Goal: Task Accomplishment & Management: Manage account settings

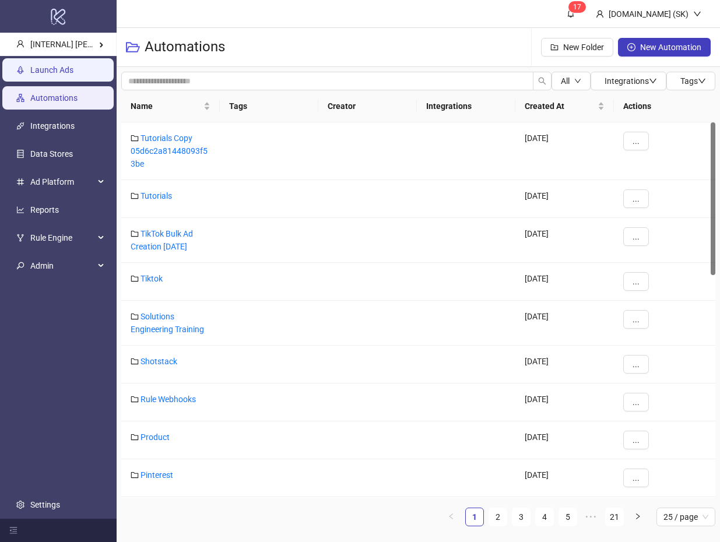
click at [73, 69] on link "Launch Ads" at bounding box center [51, 69] width 43 height 9
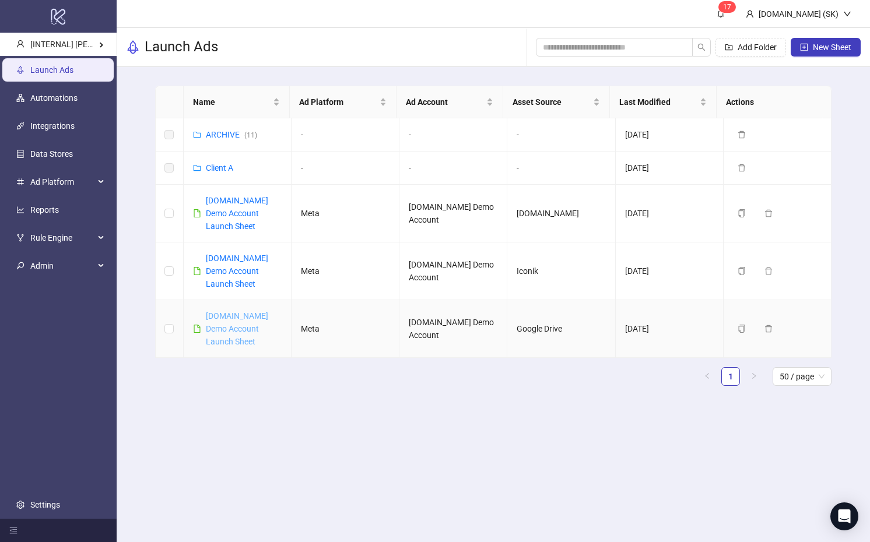
click at [241, 319] on link "Kitchn.io Demo Account Launch Sheet" at bounding box center [237, 328] width 62 height 35
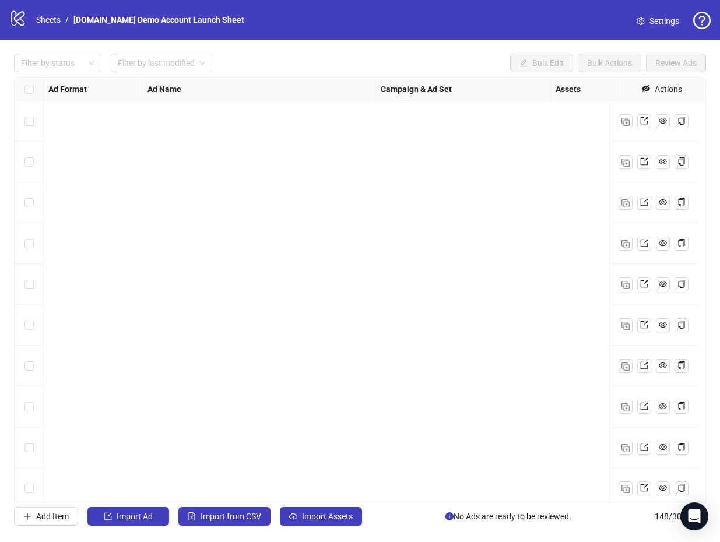
scroll to position [5647, 0]
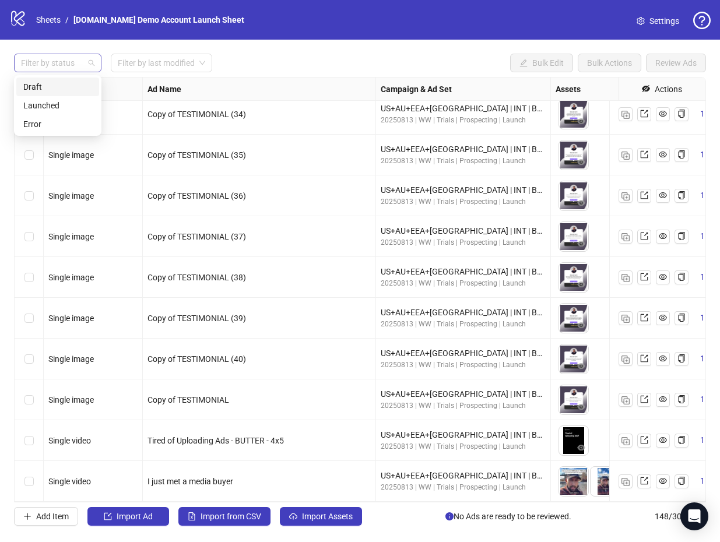
click at [62, 70] on div at bounding box center [51, 63] width 71 height 16
click at [58, 87] on div "Draft" at bounding box center [57, 86] width 69 height 13
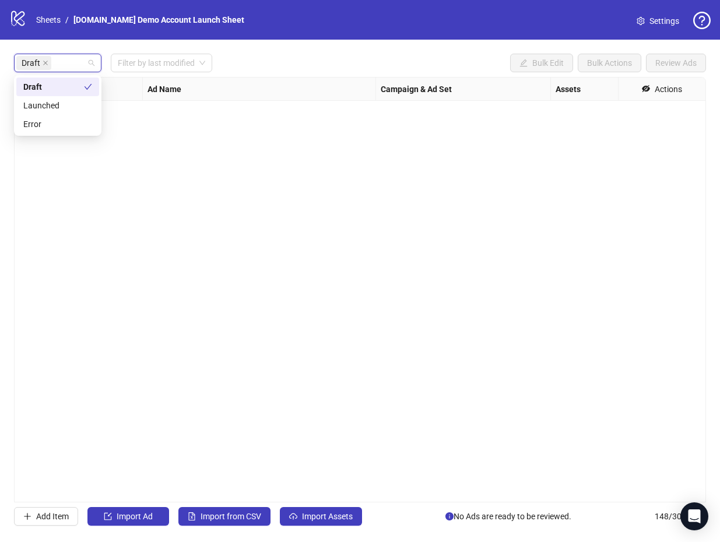
click at [365, 51] on div "Draft Filter by last modified Bulk Edit Bulk Actions Review Ads Ad Format Ad Na…" at bounding box center [360, 290] width 720 height 500
drag, startPoint x: 301, startPoint y: 215, endPoint x: 297, endPoint y: 209, distance: 6.6
click at [301, 214] on div "Ad Format Ad Name Campaign & Ad Set Assets Headlines Primary Texts Descriptions…" at bounding box center [360, 290] width 692 height 426
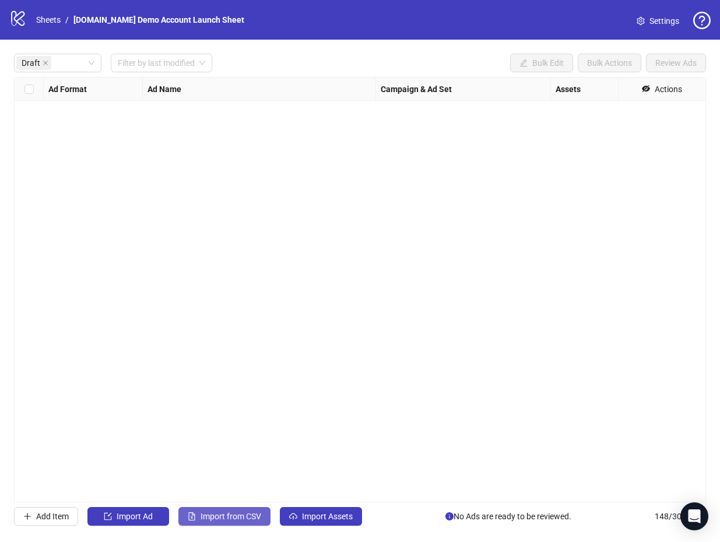
click at [236, 511] on button "Import from CSV" at bounding box center [224, 516] width 92 height 19
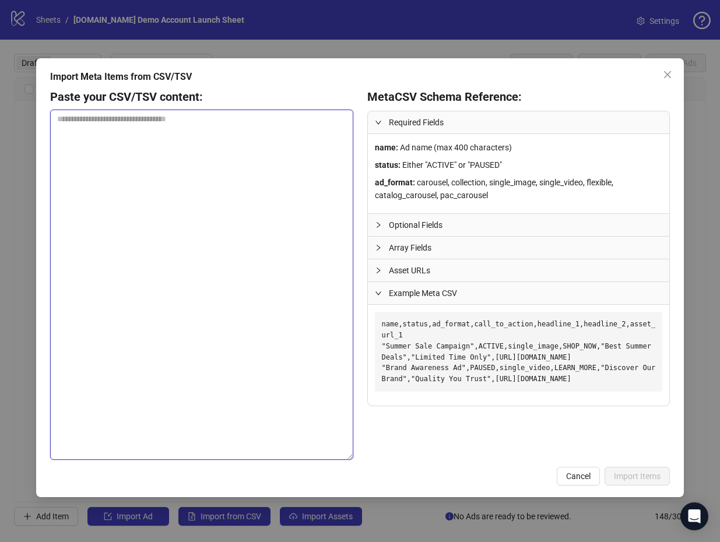
click at [208, 258] on textarea at bounding box center [201, 285] width 303 height 350
click at [159, 195] on textarea at bounding box center [201, 285] width 303 height 350
paste textarea "**********"
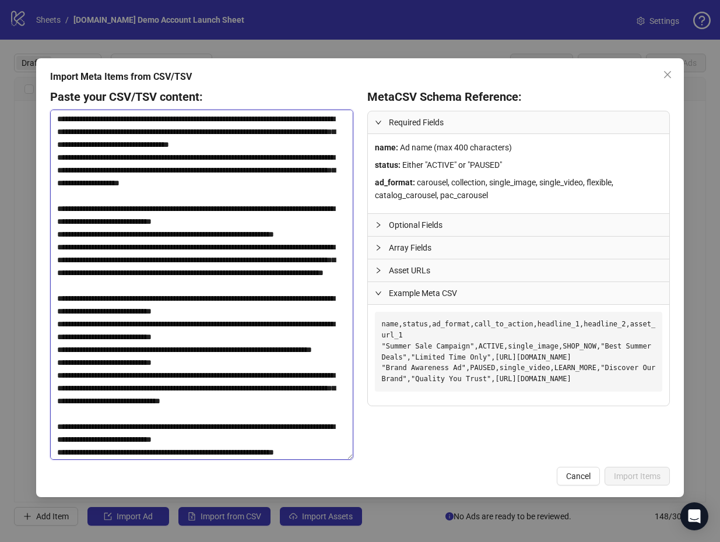
scroll to position [1906, 0]
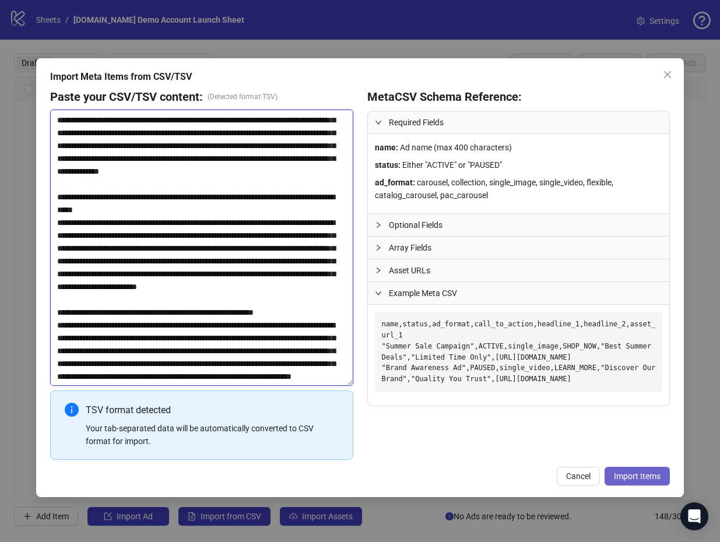
type textarea "**********"
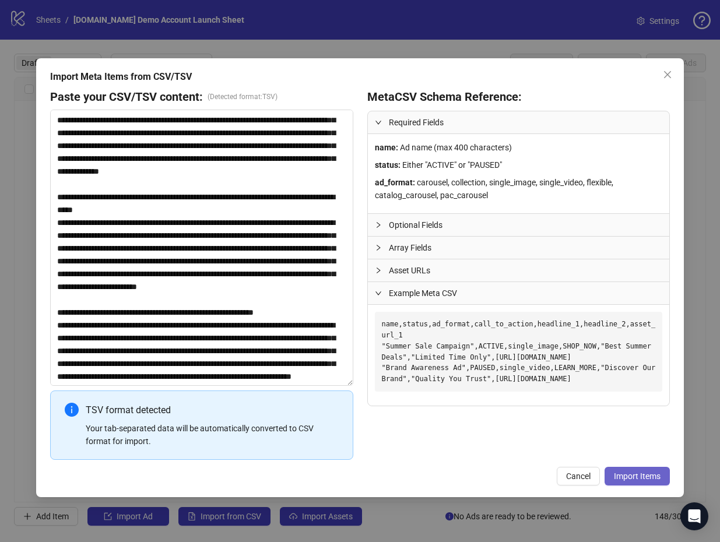
click at [630, 476] on span "Import Items" at bounding box center [637, 476] width 47 height 9
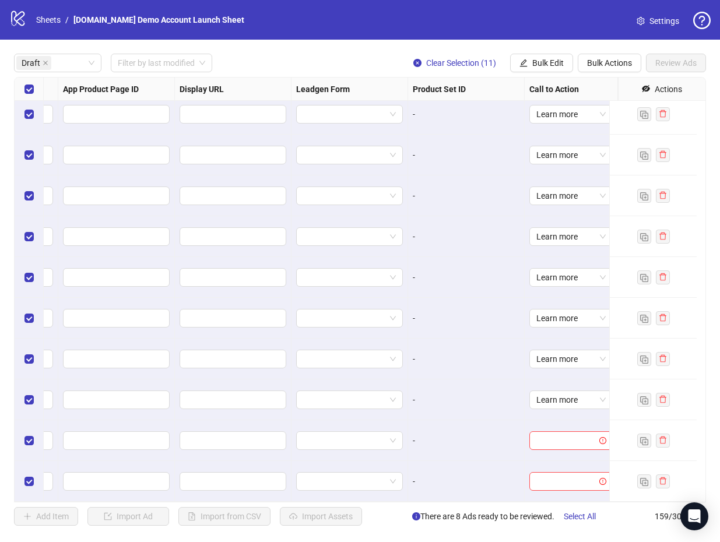
scroll to position [0, 1224]
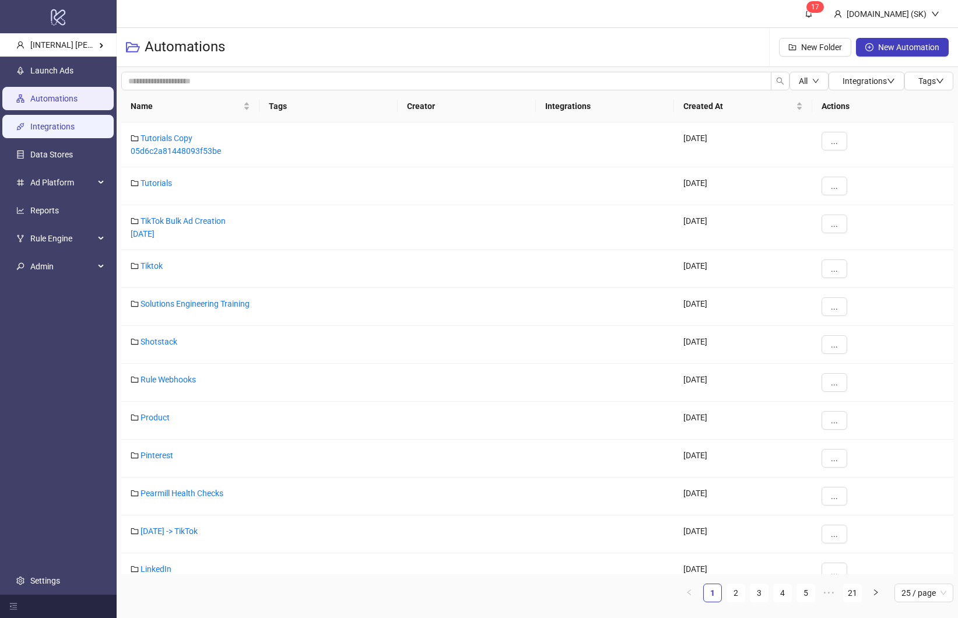
click at [72, 125] on link "Integrations" at bounding box center [52, 126] width 44 height 9
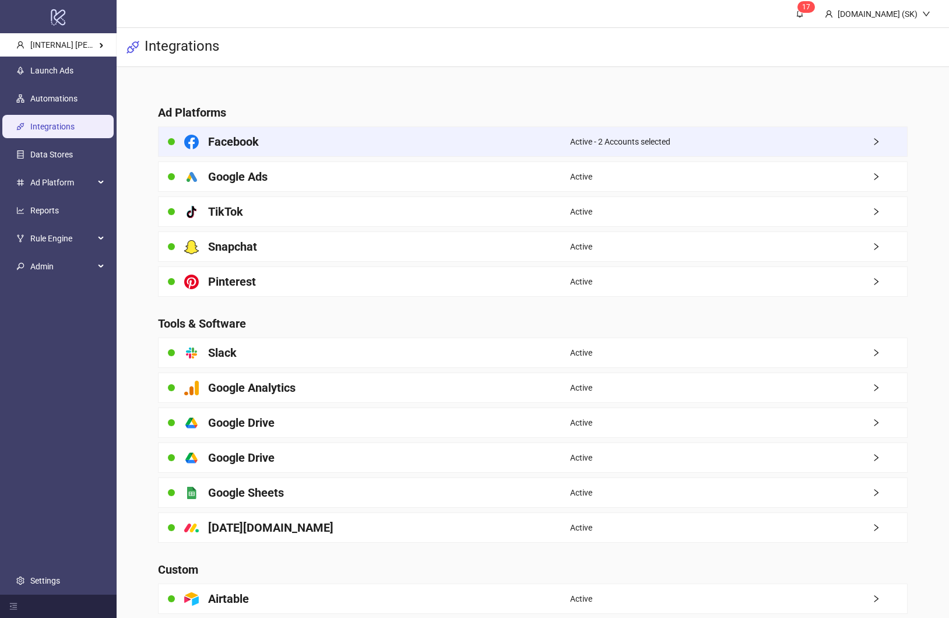
click at [421, 136] on div "Facebook" at bounding box center [365, 141] width 412 height 29
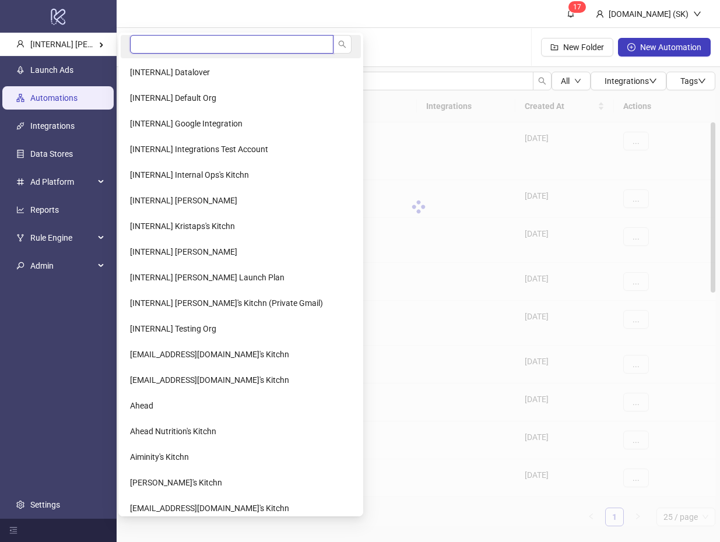
click at [185, 44] on input "search" at bounding box center [231, 44] width 203 height 19
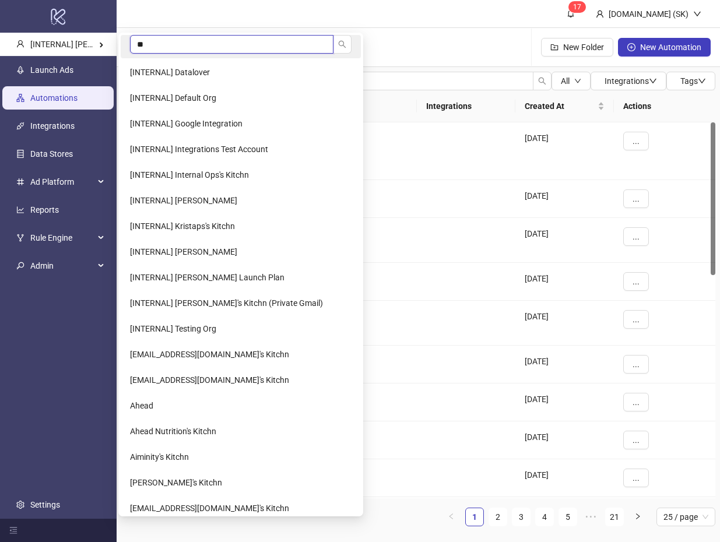
type input "***"
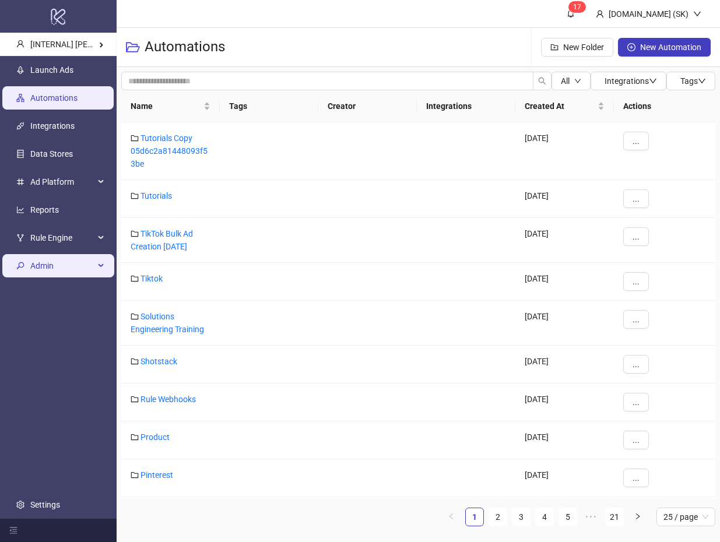
click at [62, 263] on span "Admin" at bounding box center [62, 265] width 64 height 23
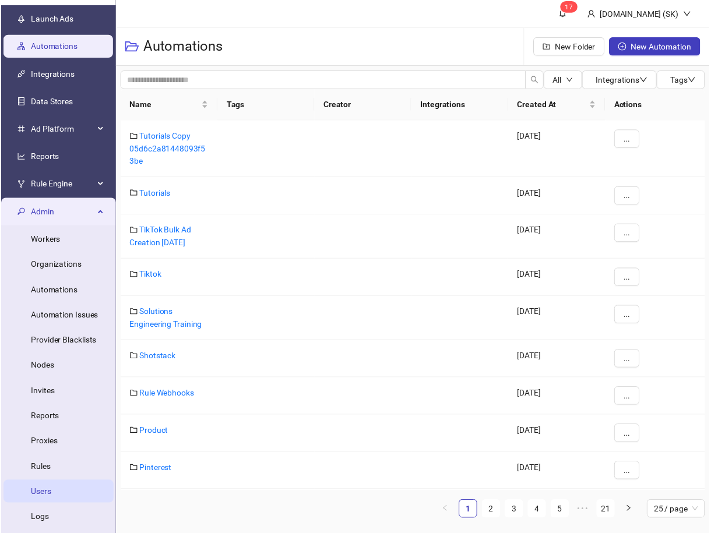
scroll to position [118, 0]
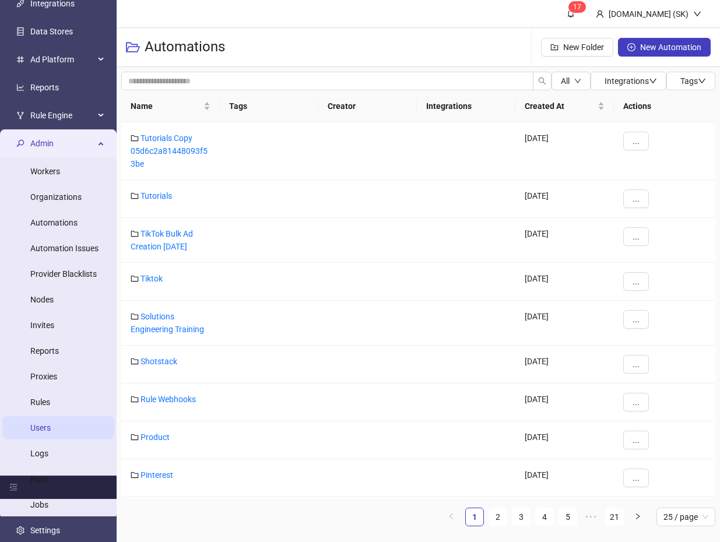
click at [51, 428] on link "Users" at bounding box center [40, 427] width 20 height 9
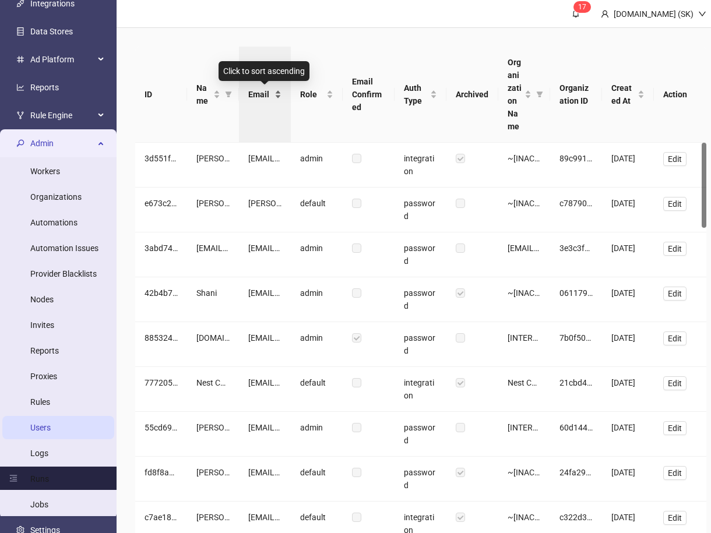
click at [263, 97] on span "Email" at bounding box center [260, 94] width 24 height 13
click at [262, 98] on span "Email" at bounding box center [260, 94] width 24 height 13
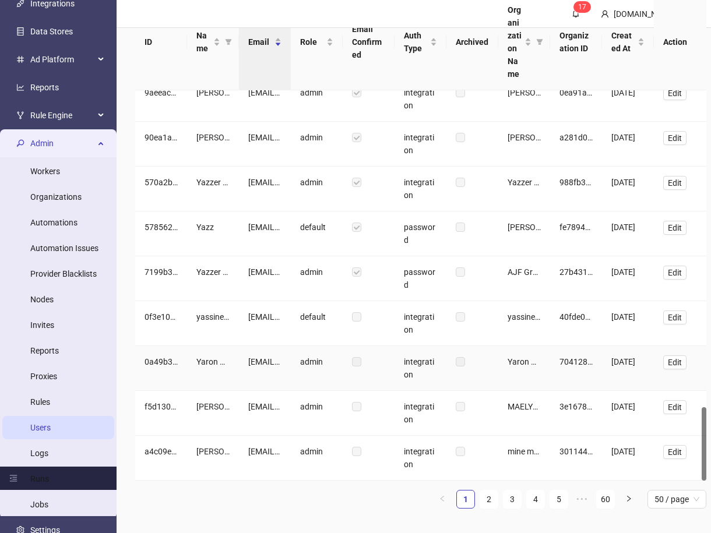
scroll to position [56, 0]
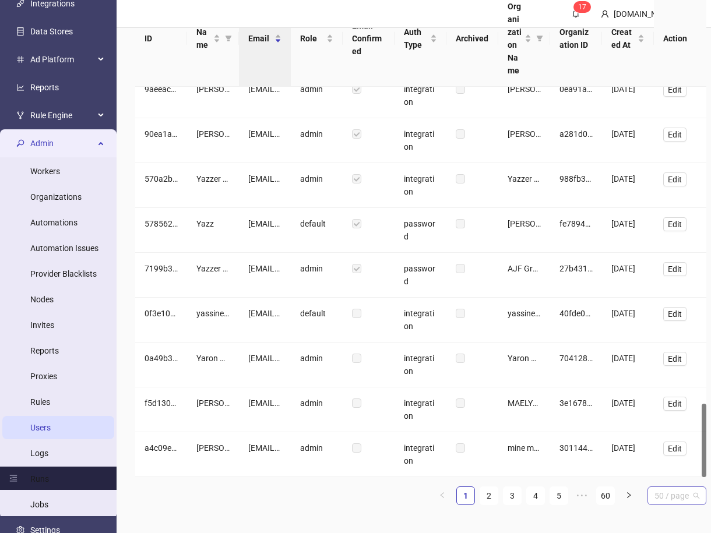
click at [665, 499] on span "50 / page" at bounding box center [677, 495] width 45 height 17
click at [674, 471] on div "100 / page" at bounding box center [677, 472] width 40 height 13
click at [509, 493] on link "3" at bounding box center [507, 495] width 17 height 17
click at [490, 497] on link "2" at bounding box center [484, 495] width 17 height 17
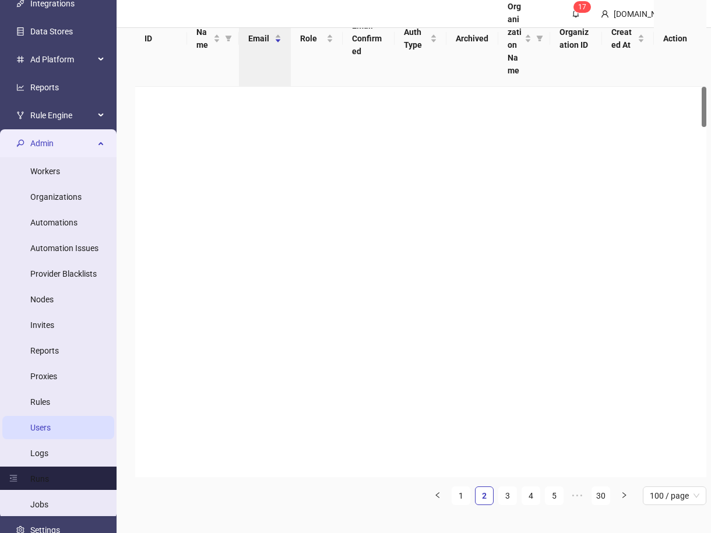
scroll to position [0, 0]
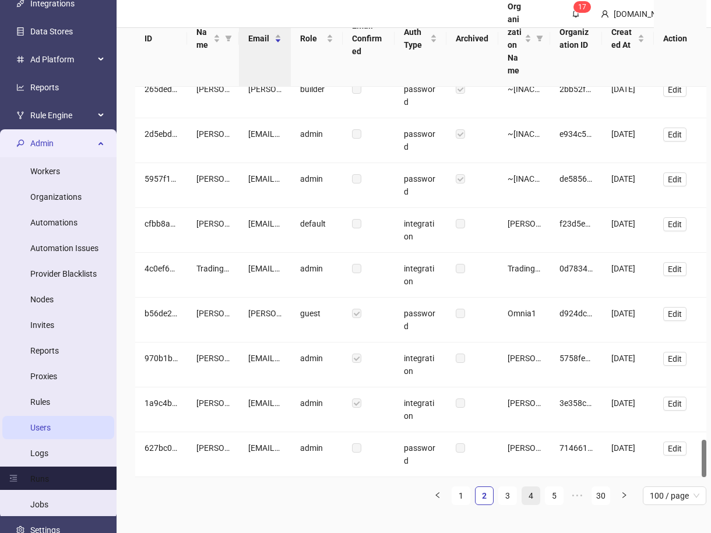
click at [530, 490] on link "4" at bounding box center [530, 495] width 17 height 17
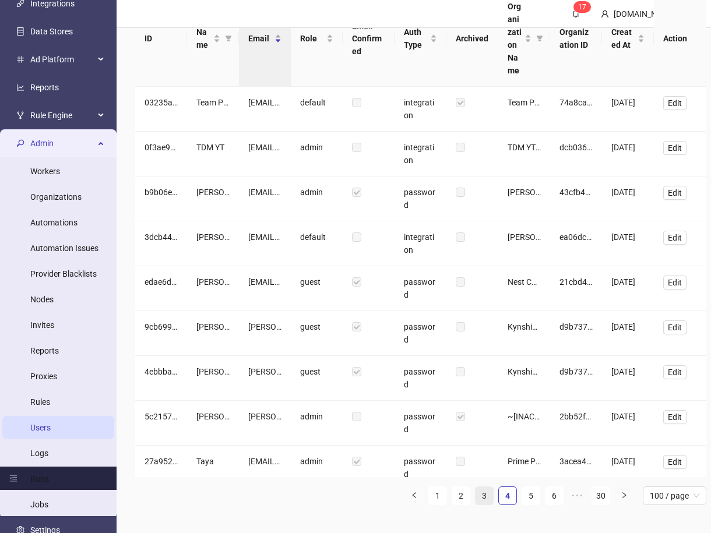
click at [478, 504] on link "3" at bounding box center [484, 495] width 17 height 17
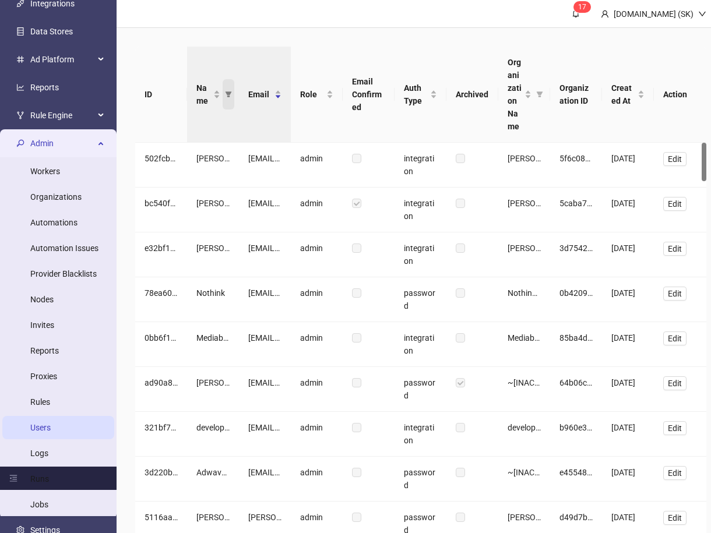
click at [229, 93] on icon "filter" at bounding box center [229, 95] width 6 height 6
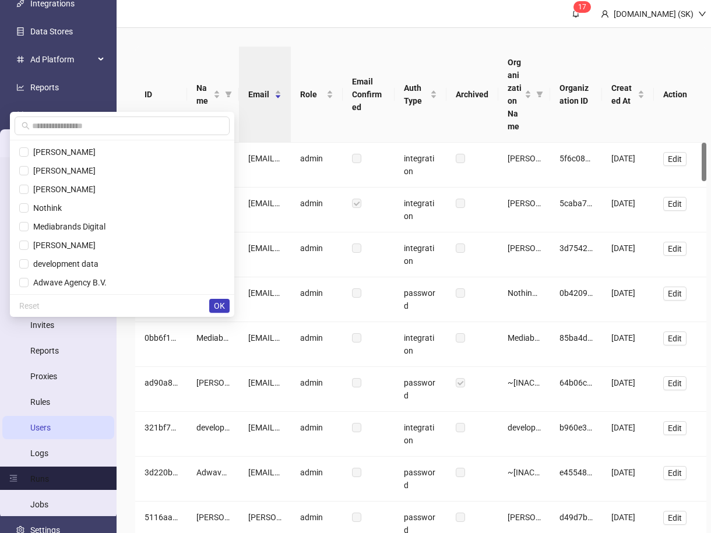
click at [148, 115] on div at bounding box center [122, 126] width 224 height 29
click at [150, 121] on input "text" at bounding box center [127, 125] width 191 height 13
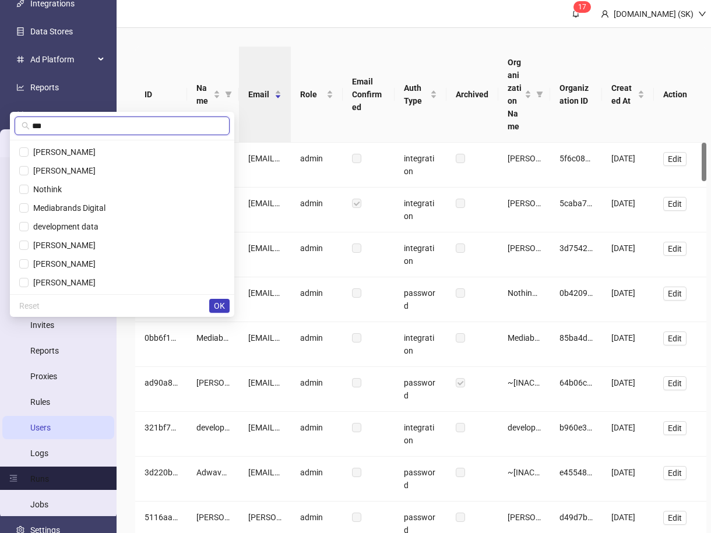
type input "***"
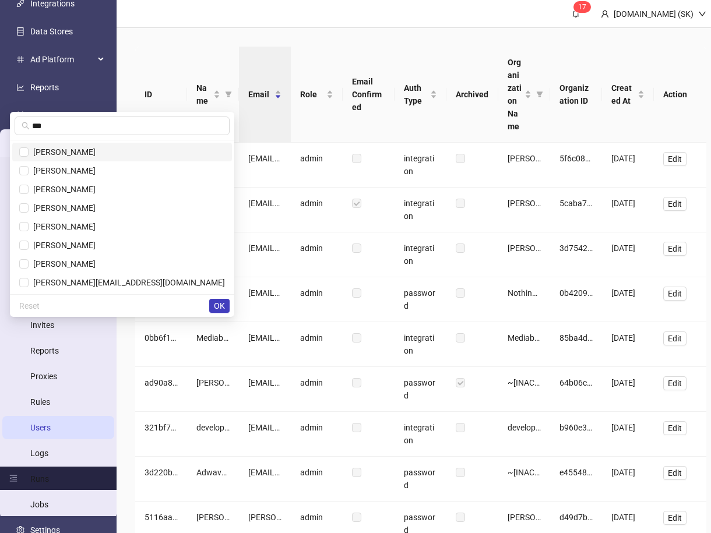
click at [175, 144] on li "Tim Schmidt" at bounding box center [122, 152] width 220 height 19
click at [220, 303] on span "OK" at bounding box center [219, 305] width 11 height 9
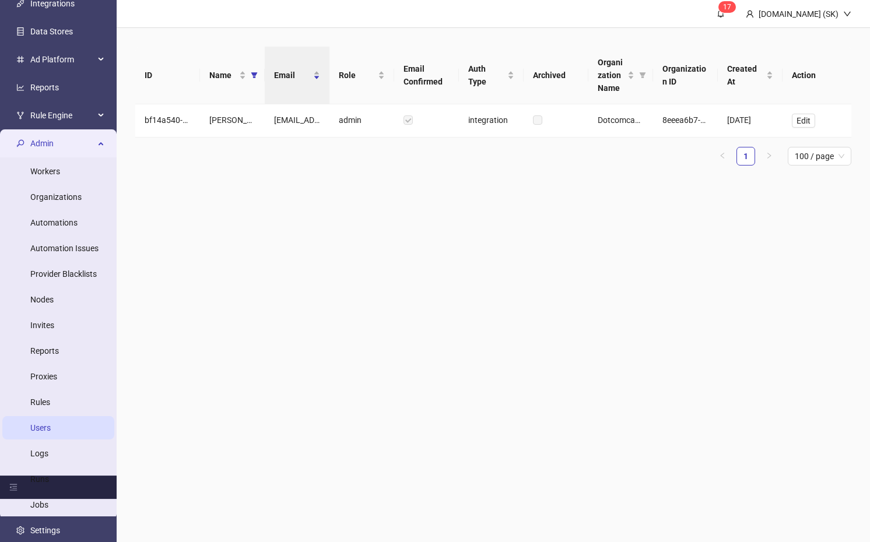
drag, startPoint x: 366, startPoint y: 214, endPoint x: 291, endPoint y: 120, distance: 119.9
click at [365, 211] on main "1 7 Kitchn.io (SK) ID Name Email Role Email Confirmed Auth Type Archived Organi…" at bounding box center [493, 271] width 753 height 542
click at [719, 119] on span "Edit" at bounding box center [803, 120] width 14 height 9
click at [615, 100] on div "Dotcomcanvas" at bounding box center [621, 97] width 64 height 20
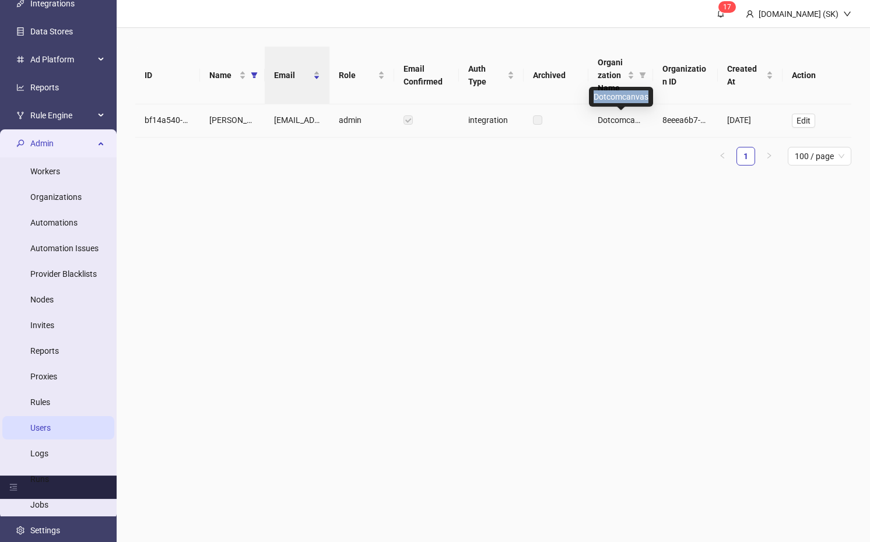
copy div "Dotcomcanvas"
click at [80, 199] on link "Organizations" at bounding box center [55, 196] width 51 height 9
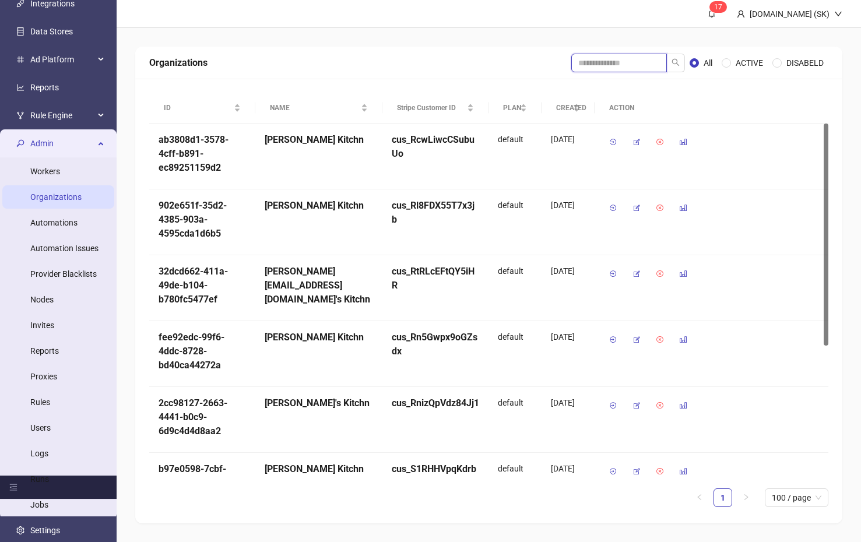
click at [621, 66] on input "search" at bounding box center [619, 63] width 96 height 19
paste input "**********"
type input "**********"
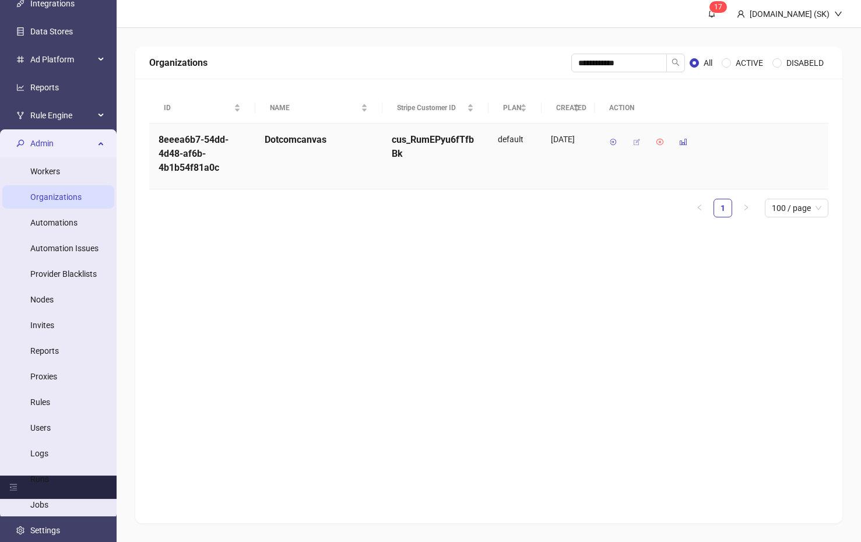
click at [635, 145] on icon "button" at bounding box center [636, 142] width 8 height 8
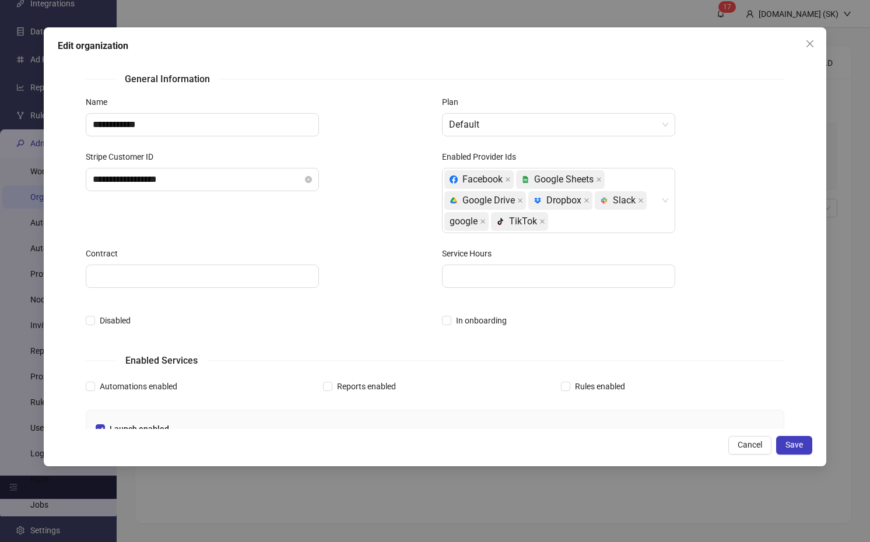
drag, startPoint x: 801, startPoint y: 40, endPoint x: 811, endPoint y: 37, distance: 10.7
click at [719, 40] on span "Close" at bounding box center [809, 43] width 19 height 9
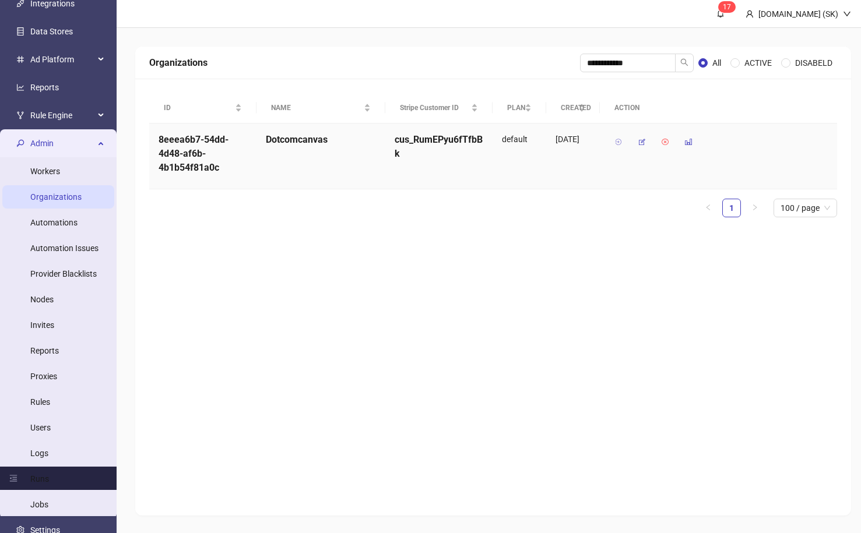
click at [620, 142] on icon "button" at bounding box center [618, 142] width 8 height 8
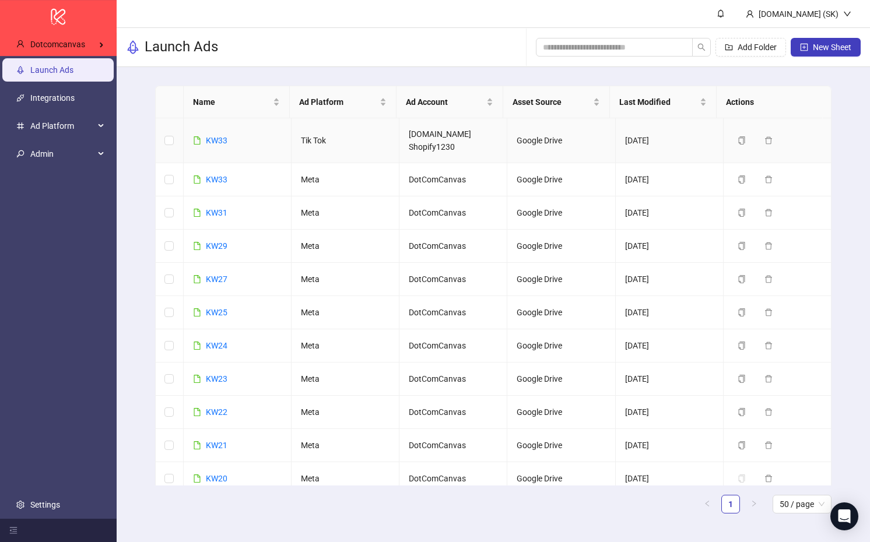
click at [426, 147] on td "[DOMAIN_NAME] Shopify1230" at bounding box center [453, 140] width 108 height 45
click at [221, 145] on link "KW33" at bounding box center [217, 140] width 22 height 9
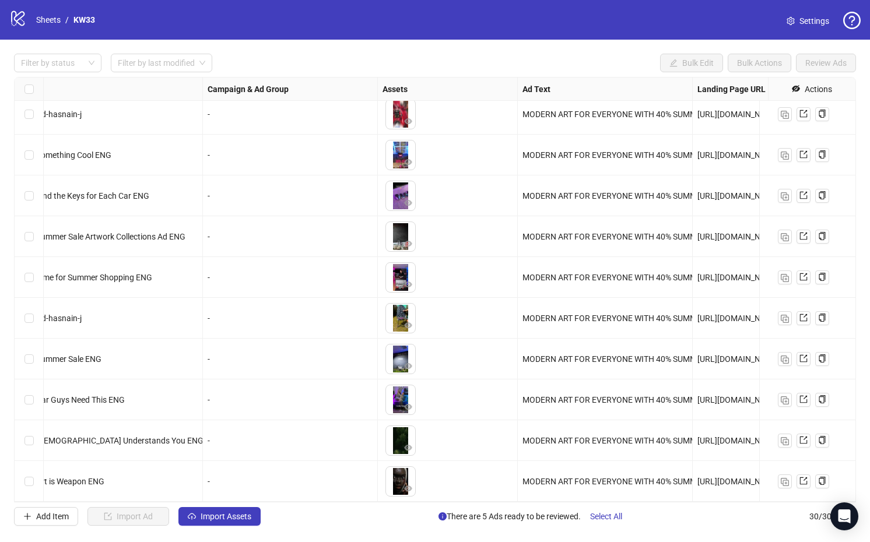
scroll to position [0, 173]
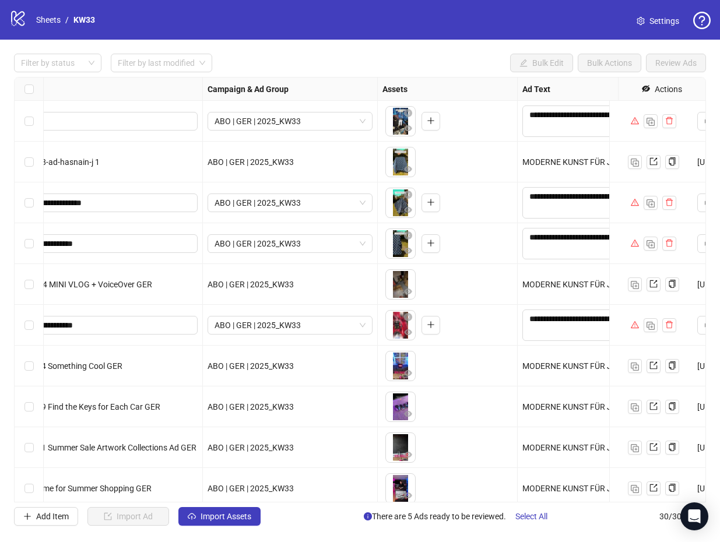
click at [415, 59] on div "Filter by status Filter by last modified Bulk Edit Bulk Actions Review Ads" at bounding box center [360, 63] width 692 height 19
click at [416, 59] on div "Filter by status Filter by last modified Bulk Edit Bulk Actions Review Ads" at bounding box center [360, 63] width 692 height 19
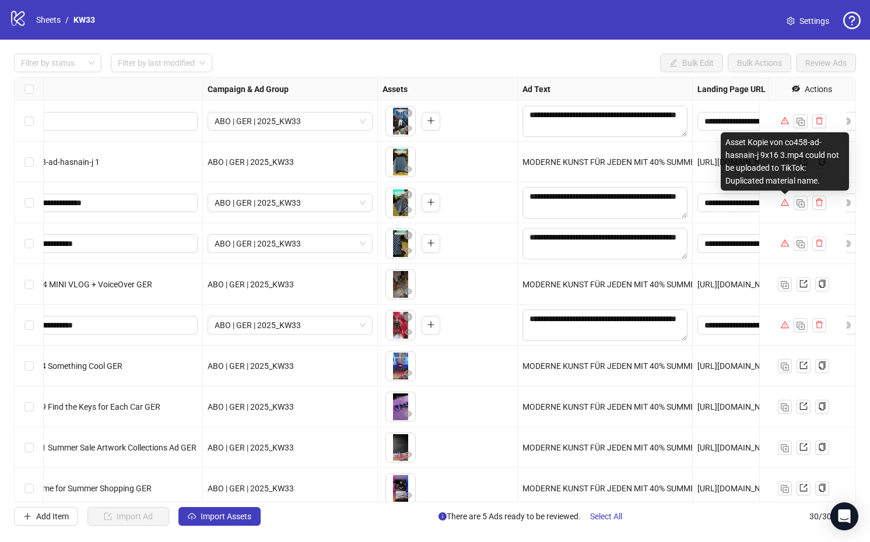
click at [0, 0] on div "Asset Kopie von co458-ad-hasnain-j 9x16 3.mp4 could not be uploaded to TikTok: …" at bounding box center [0, 0] width 0 height 0
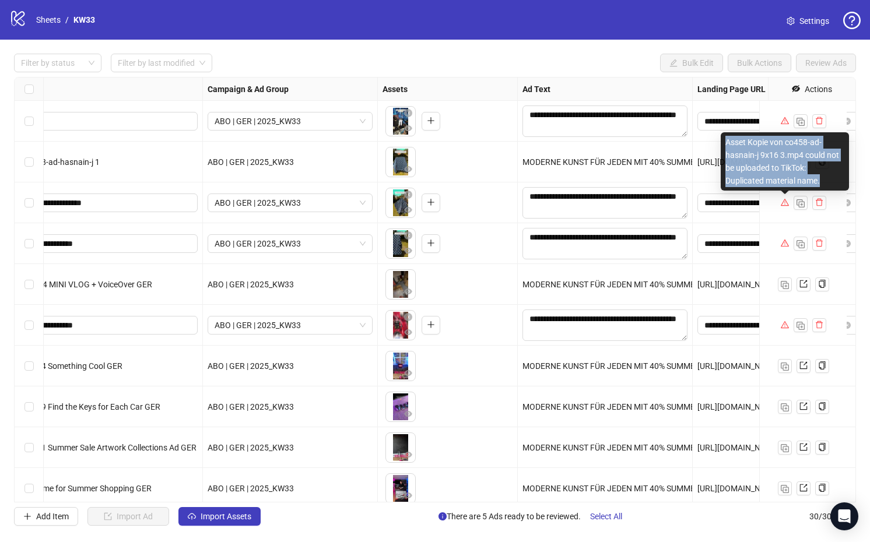
click at [0, 0] on div "Asset Kopie von co458-ad-hasnain-j 9x16 3.mp4 could not be uploaded to TikTok: …" at bounding box center [0, 0] width 0 height 0
copy div "Asset Kopie von co458-ad-hasnain-j 9x16 3.mp4 could not be uploaded to TikTok: …"
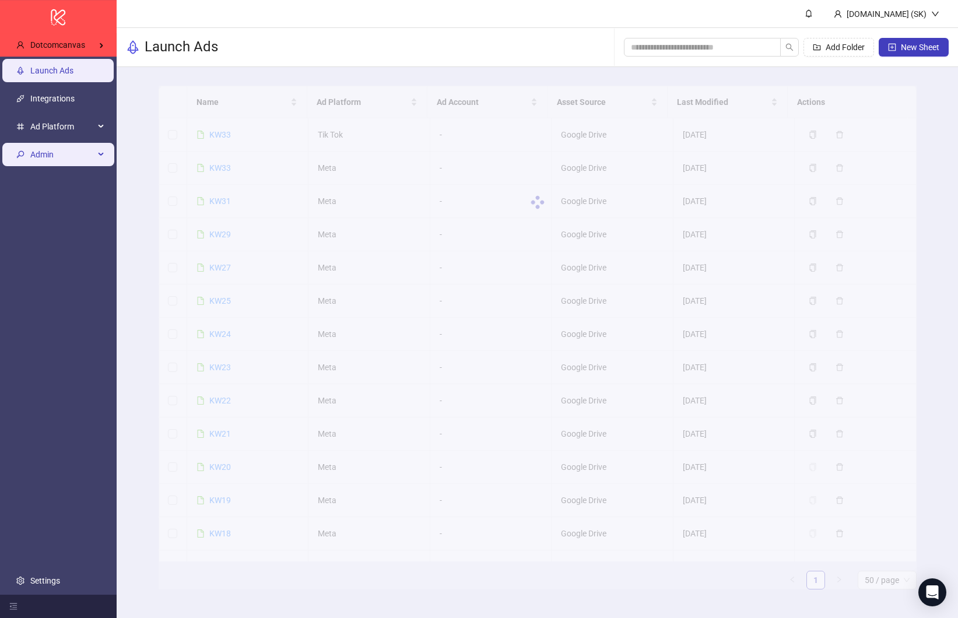
click at [59, 154] on span "Admin" at bounding box center [62, 154] width 64 height 23
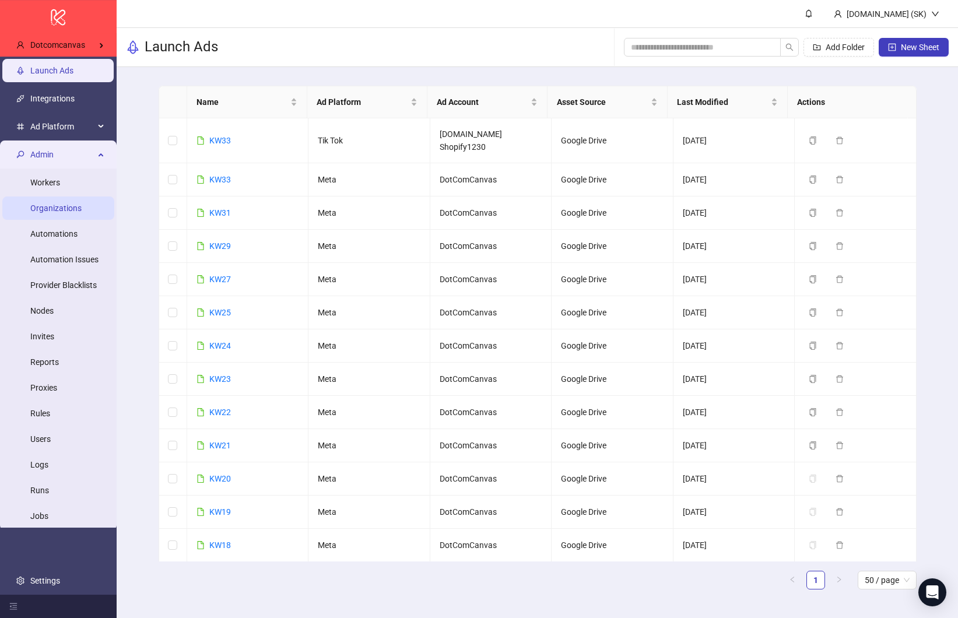
click at [68, 205] on link "Organizations" at bounding box center [55, 208] width 51 height 9
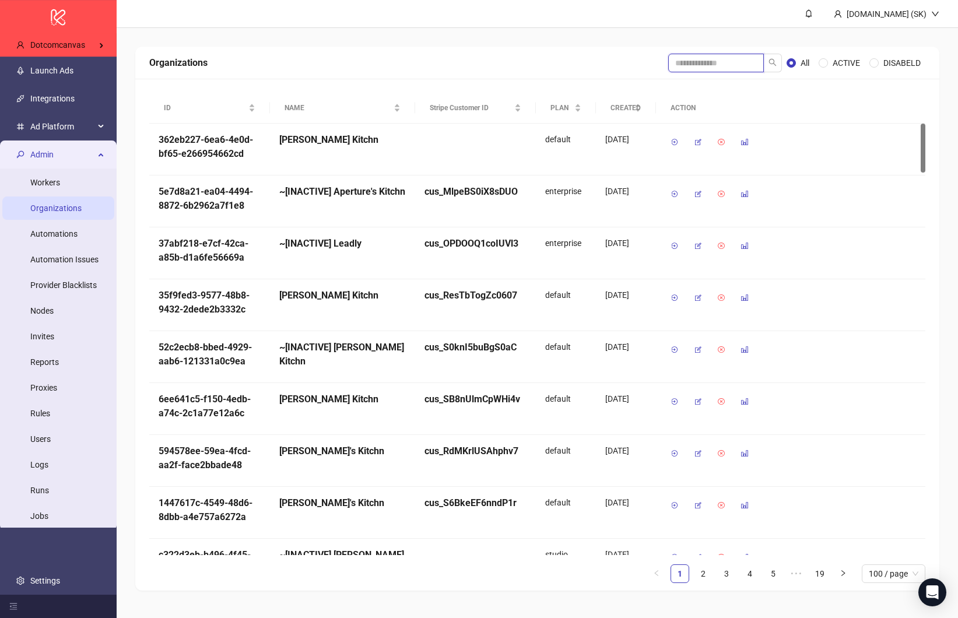
click at [701, 67] on input "search" at bounding box center [716, 63] width 96 height 19
type input "******"
click at [48, 460] on link "Logs" at bounding box center [39, 464] width 18 height 9
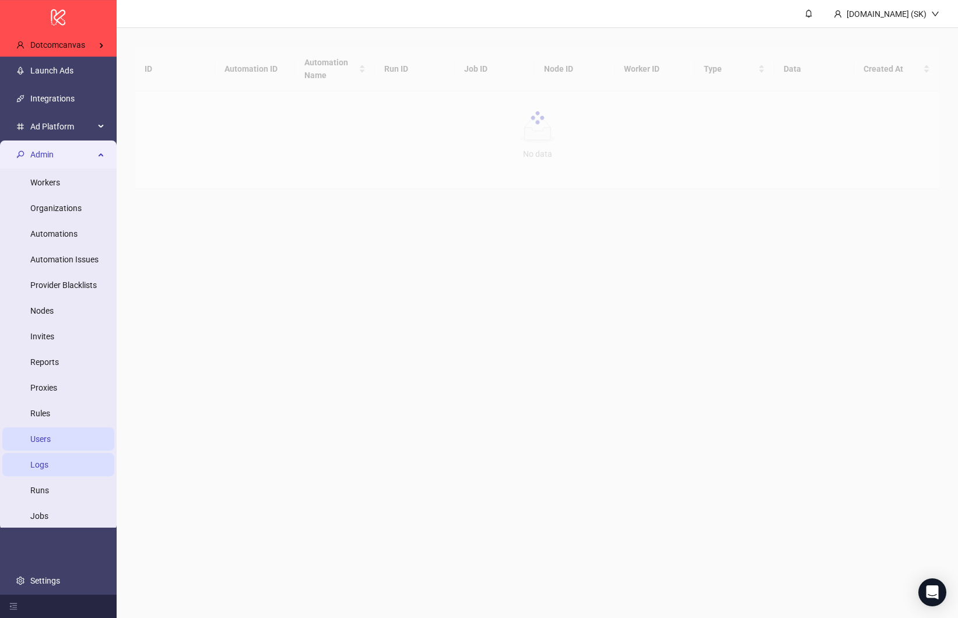
click at [51, 442] on link "Users" at bounding box center [40, 439] width 20 height 9
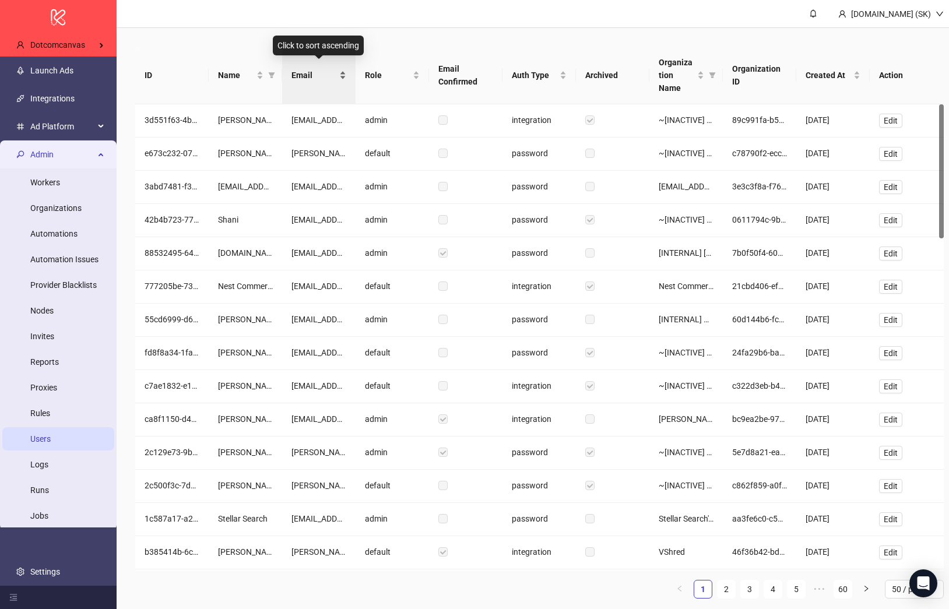
click at [315, 72] on span "Email" at bounding box center [313, 75] width 45 height 13
click at [320, 72] on span "Email" at bounding box center [313, 75] width 45 height 13
click at [810, 580] on span "•••" at bounding box center [819, 589] width 19 height 19
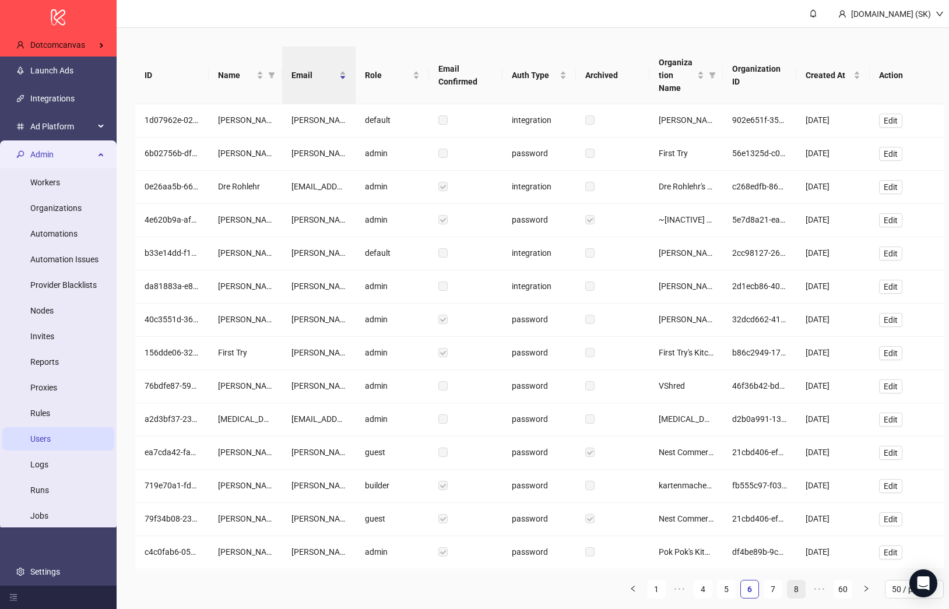
click at [804, 581] on link "8" at bounding box center [796, 589] width 17 height 17
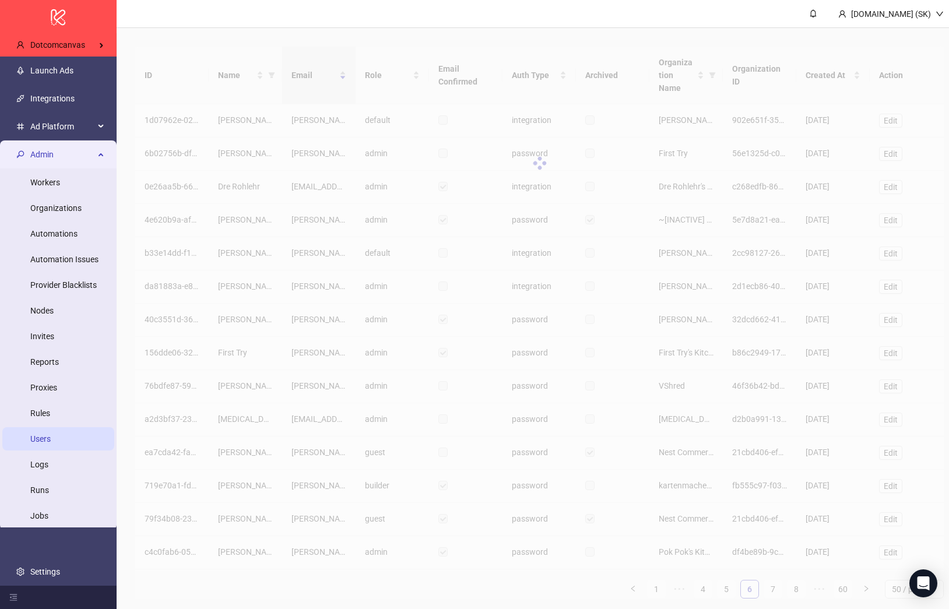
click at [802, 575] on div "ID Name Email Role Email Confirmed Auth Type Archived Organization Name Organiz…" at bounding box center [539, 323] width 808 height 552
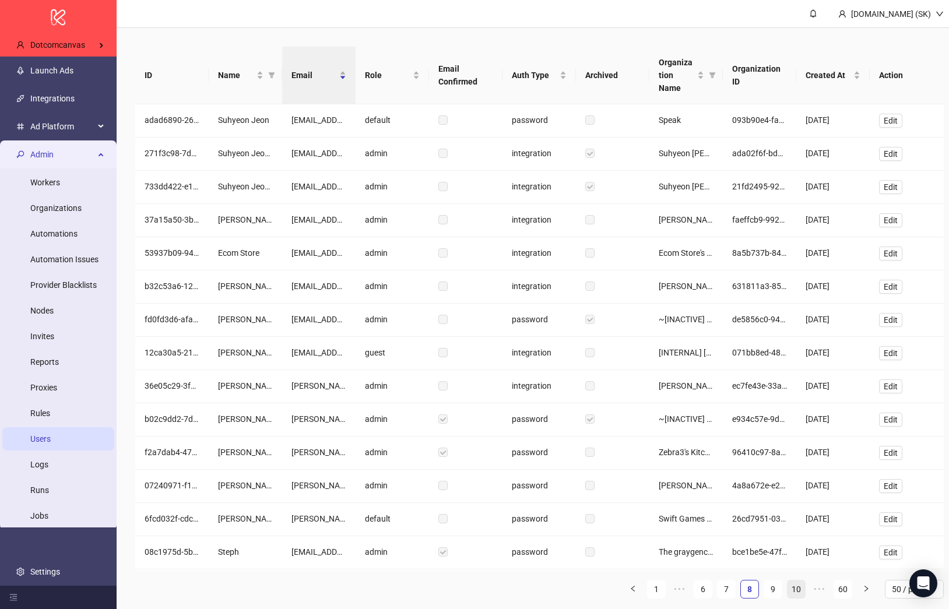
click at [801, 581] on link "10" at bounding box center [796, 589] width 17 height 17
click at [801, 581] on link "12" at bounding box center [796, 589] width 17 height 17
click at [801, 581] on link "14" at bounding box center [796, 589] width 17 height 17
click at [801, 581] on link "16" at bounding box center [796, 589] width 17 height 17
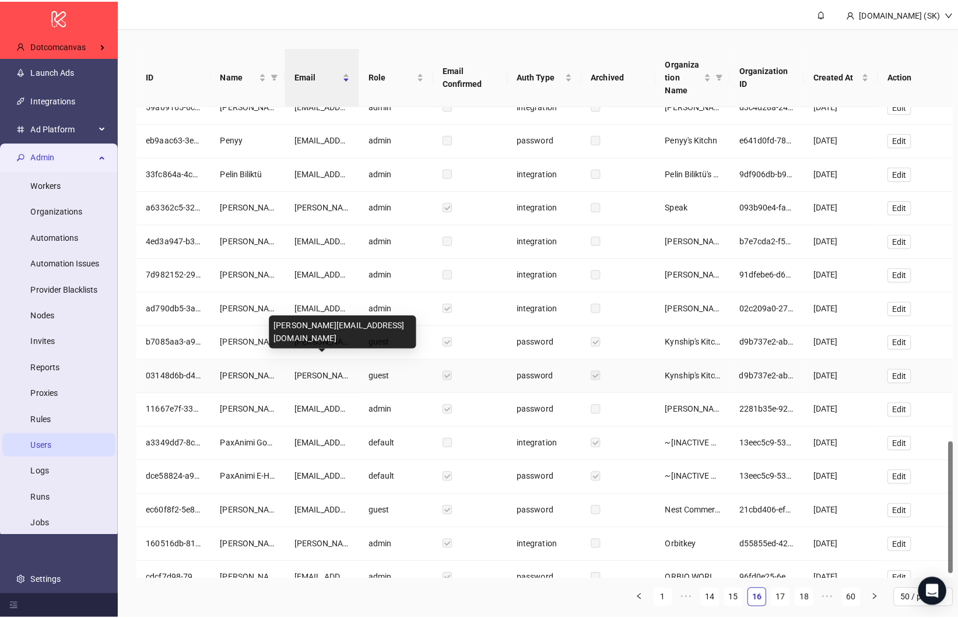
scroll to position [1159, 0]
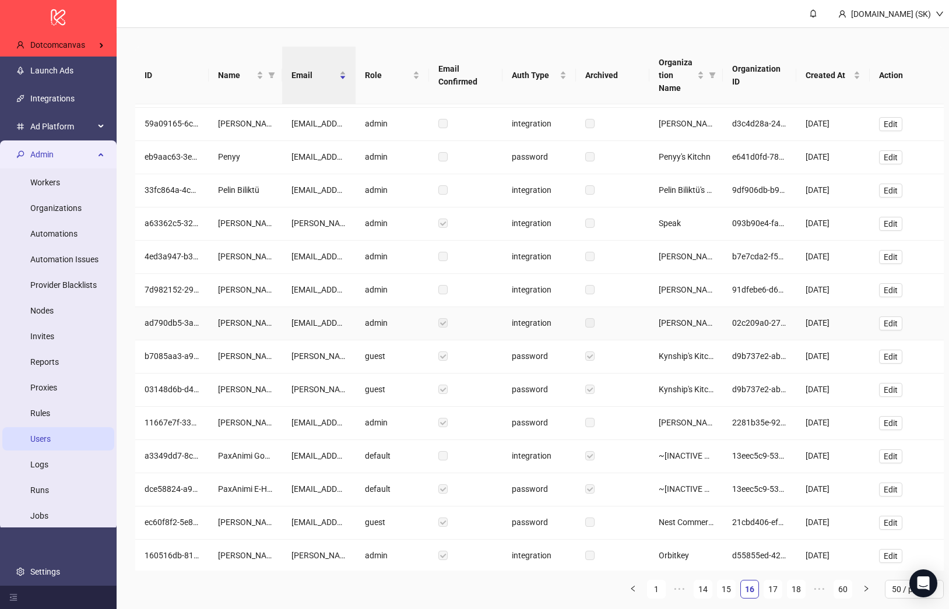
click at [331, 317] on div "pedrodejesusff@gmail.com" at bounding box center [318, 323] width 55 height 13
click at [332, 416] on div "[EMAIL_ADDRESS][DOMAIN_NAME]" at bounding box center [318, 422] width 55 height 13
click at [61, 206] on link "Organizations" at bounding box center [55, 207] width 51 height 9
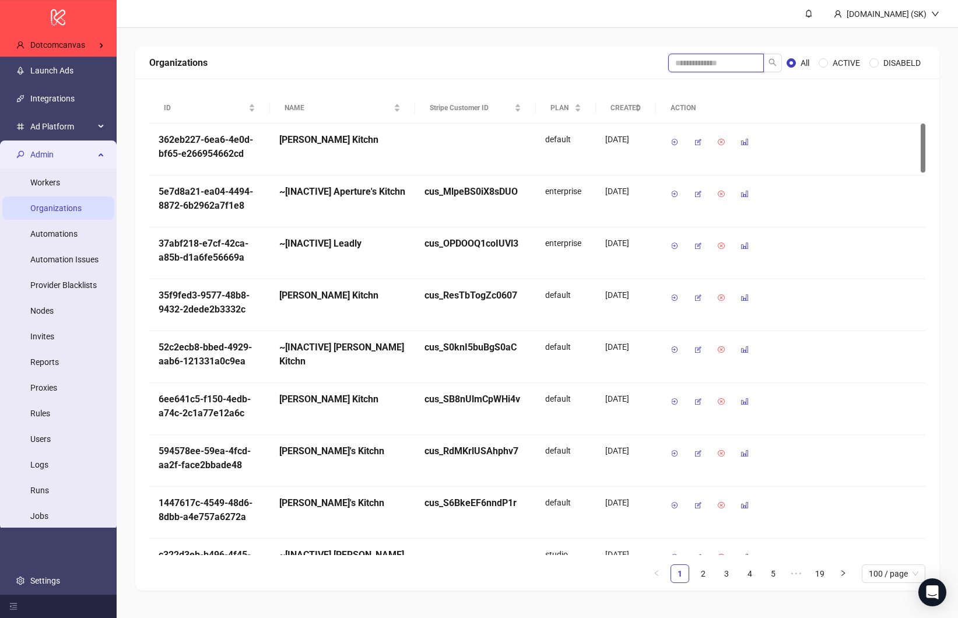
click at [728, 64] on input "search" at bounding box center [716, 63] width 96 height 19
type input "*****"
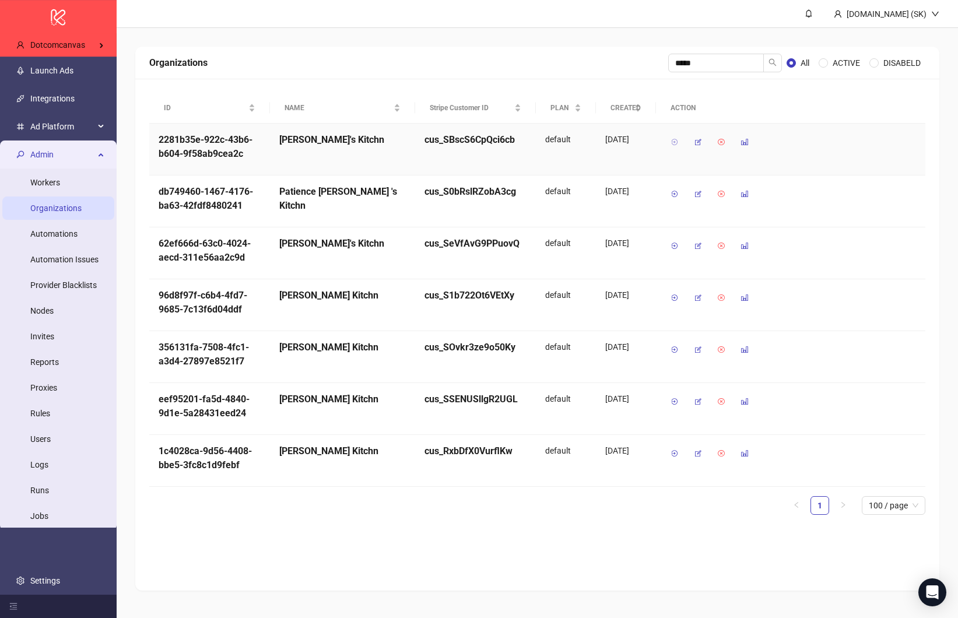
click at [671, 142] on icon "button" at bounding box center [674, 142] width 8 height 8
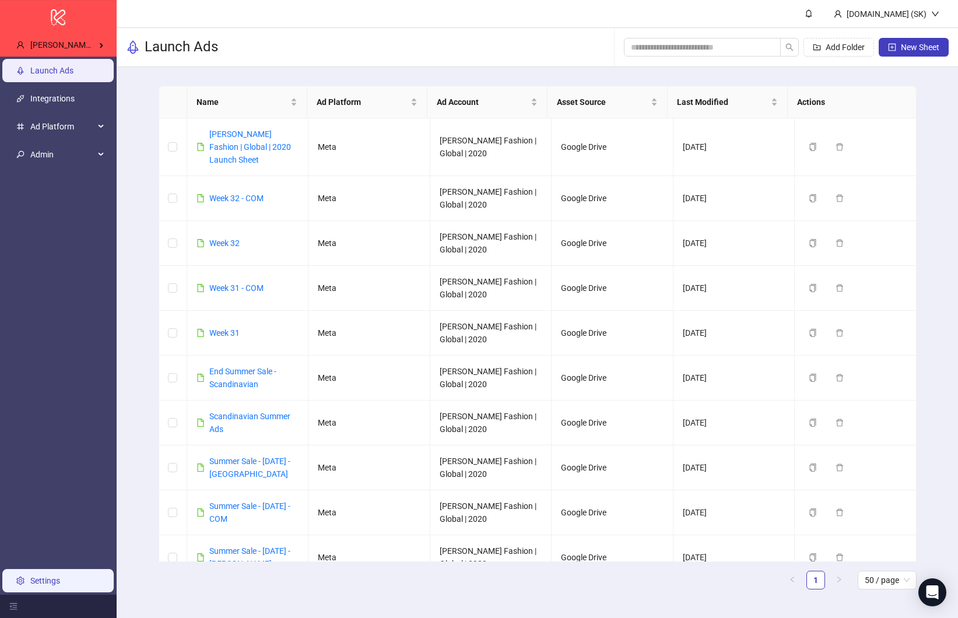
click at [60, 576] on link "Settings" at bounding box center [45, 580] width 30 height 9
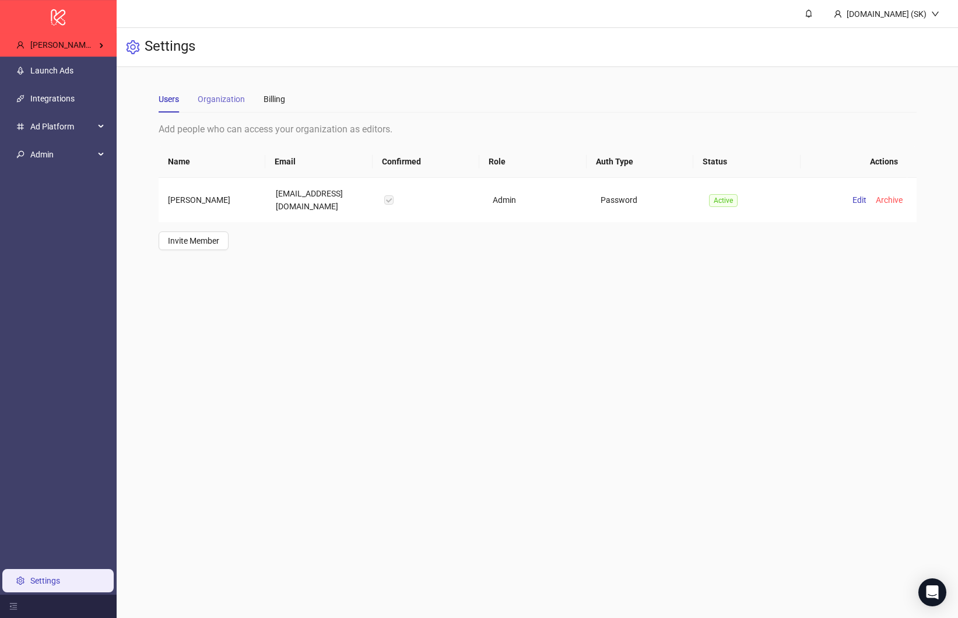
drag, startPoint x: 196, startPoint y: 100, endPoint x: 205, endPoint y: 94, distance: 10.8
click at [196, 100] on div "Users Organization Billing" at bounding box center [222, 99] width 126 height 27
click at [222, 103] on div "Organization" at bounding box center [221, 99] width 47 height 13
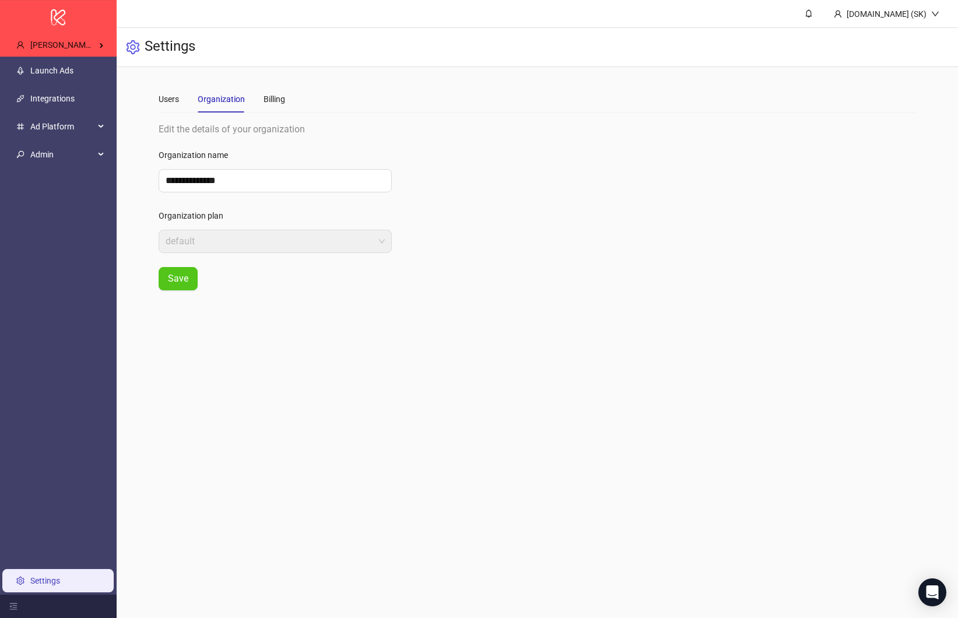
click at [215, 156] on label "Organization name" at bounding box center [197, 155] width 77 height 19
click at [215, 169] on input "**********" at bounding box center [275, 180] width 233 height 23
click at [220, 174] on input "**********" at bounding box center [275, 180] width 233 height 23
type input "**********"
click at [178, 278] on span "Save" at bounding box center [178, 278] width 20 height 10
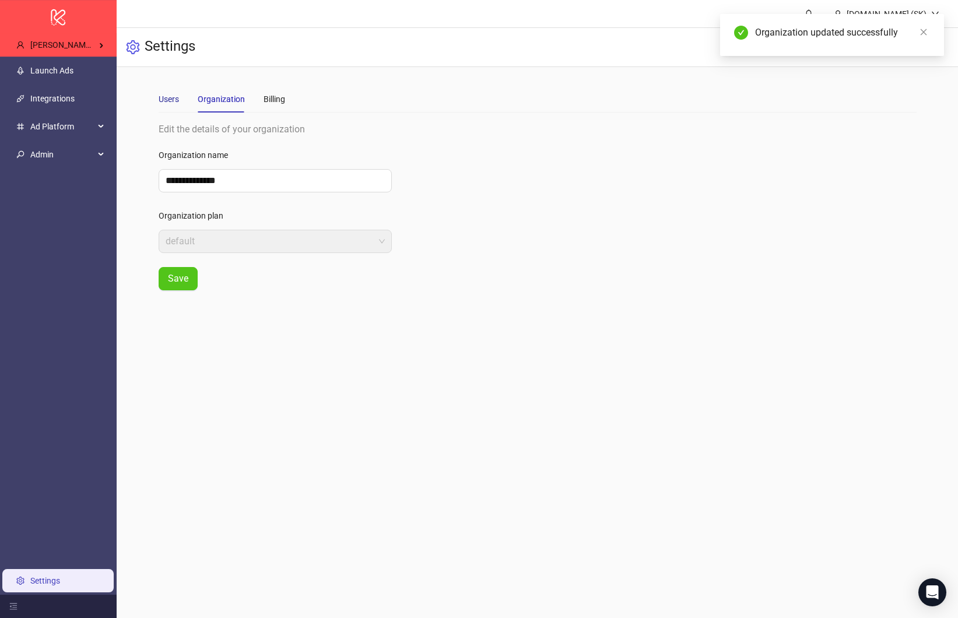
click at [173, 97] on div "Users" at bounding box center [169, 99] width 20 height 13
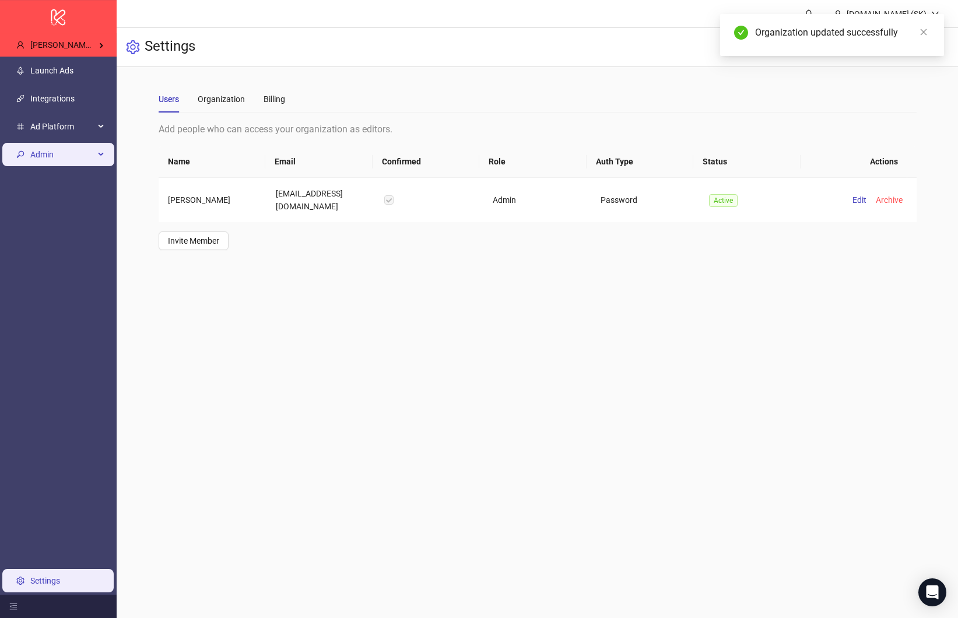
click at [82, 147] on span "Admin" at bounding box center [62, 154] width 64 height 23
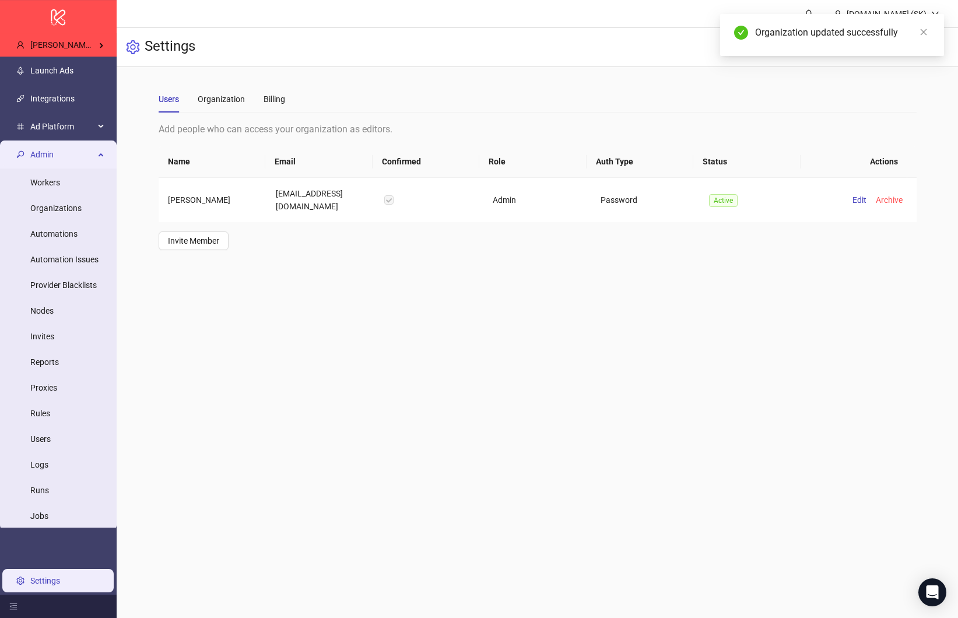
click at [65, 213] on link "Organizations" at bounding box center [55, 208] width 51 height 9
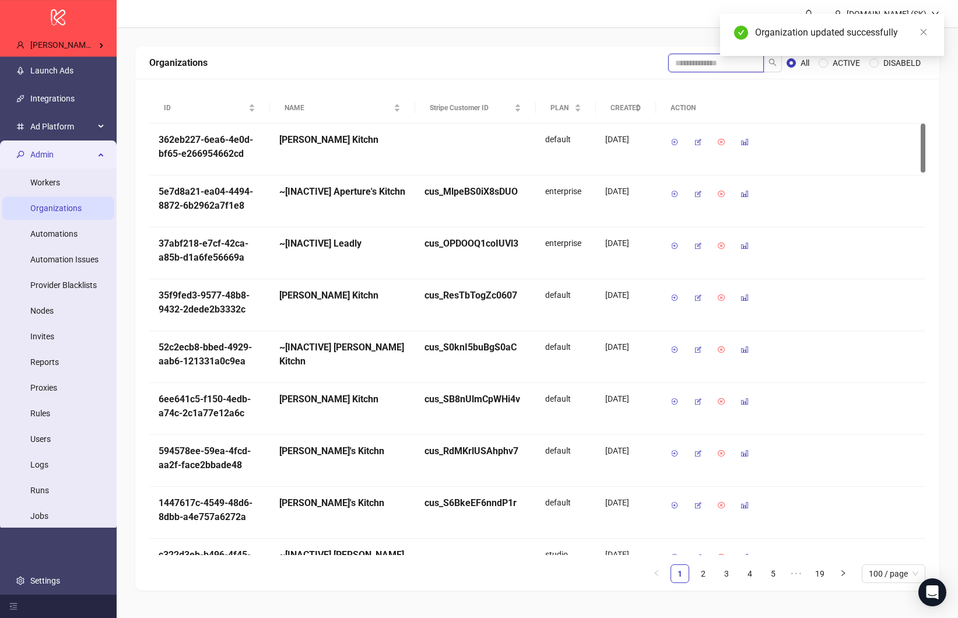
click at [688, 65] on input "search" at bounding box center [716, 63] width 96 height 19
type input "******"
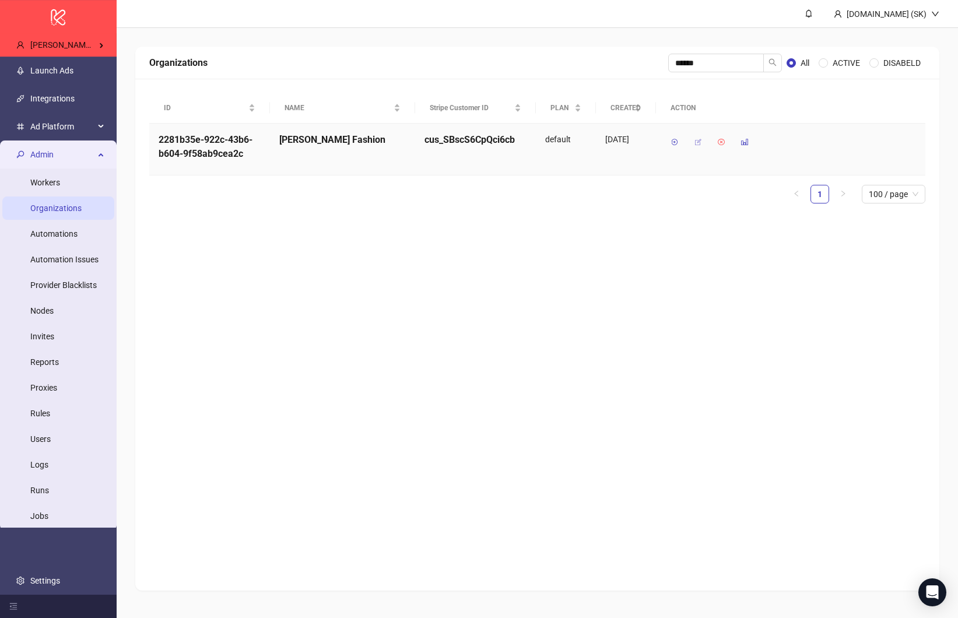
click at [698, 140] on icon "button" at bounding box center [698, 142] width 8 height 8
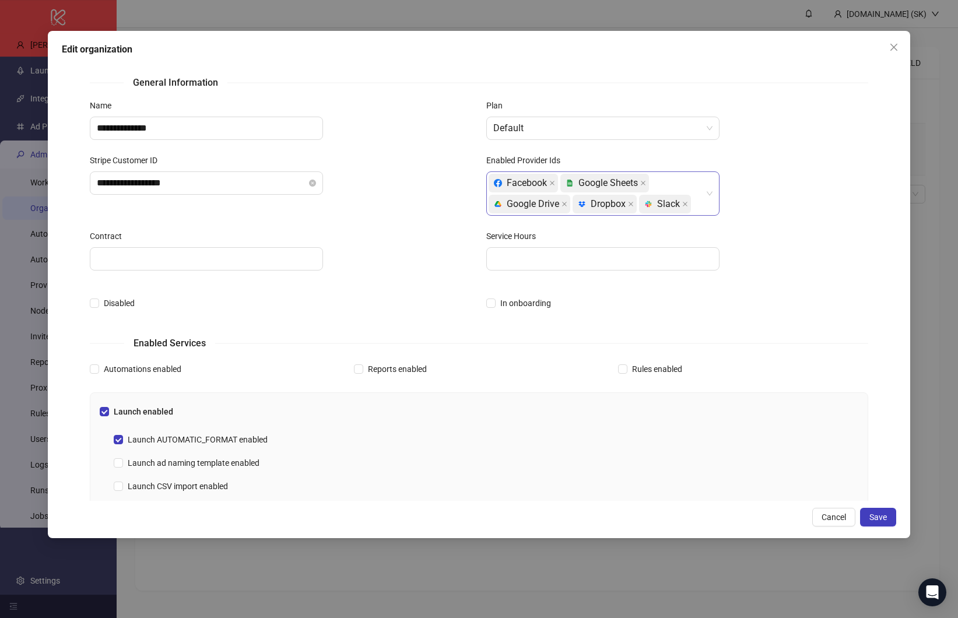
click at [677, 186] on div "Facebook platform/google_sheets Google Sheets platform/google_drive Google Driv…" at bounding box center [596, 194] width 216 height 42
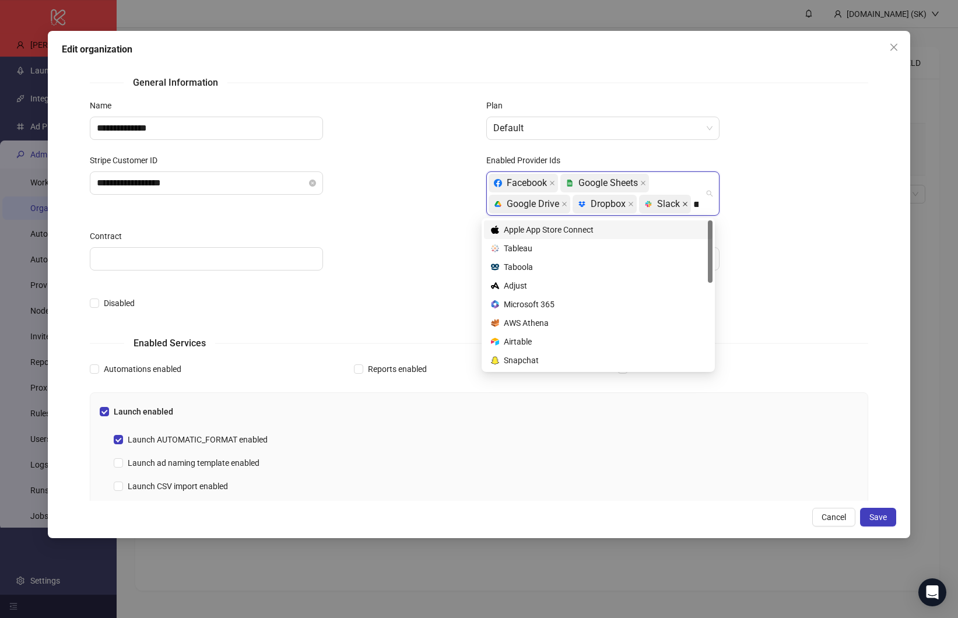
type input "***"
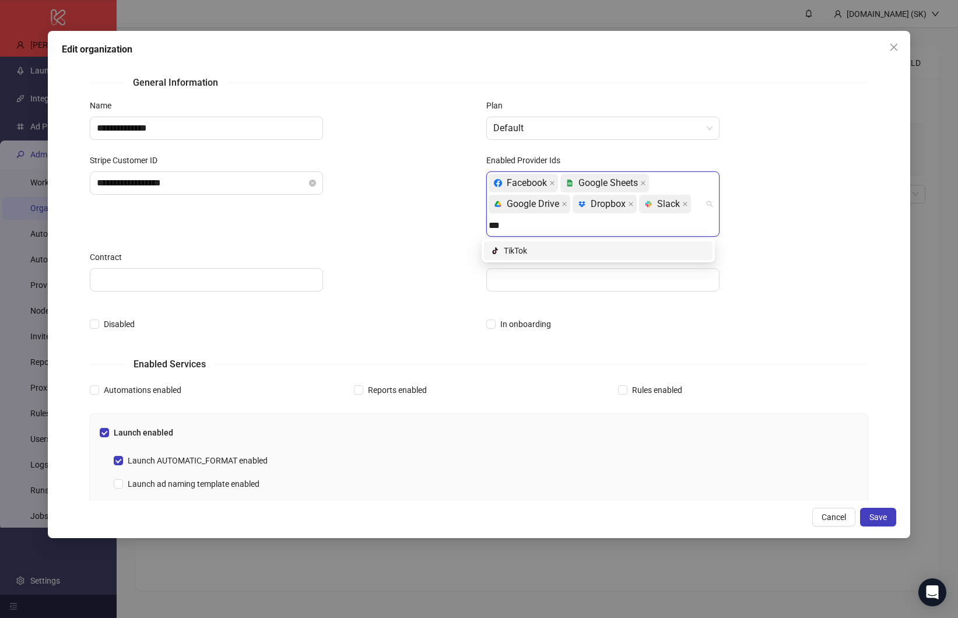
click at [624, 250] on div "platform/tik_tok TikTok" at bounding box center [598, 250] width 215 height 13
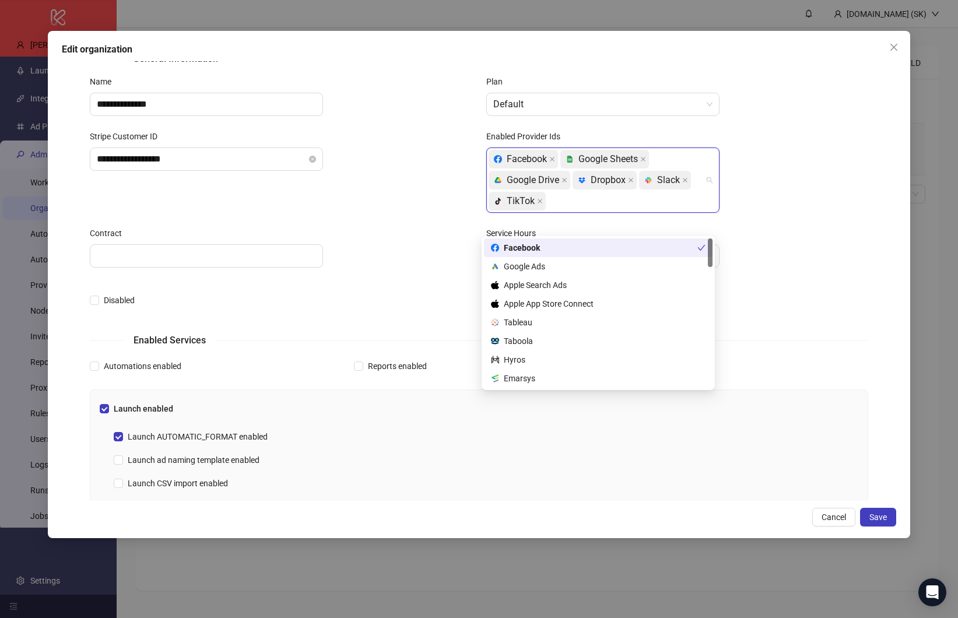
click at [811, 217] on div "Enabled Provider Ids Facebook platform/google_sheets Google Sheets platform/goo…" at bounding box center [677, 178] width 396 height 97
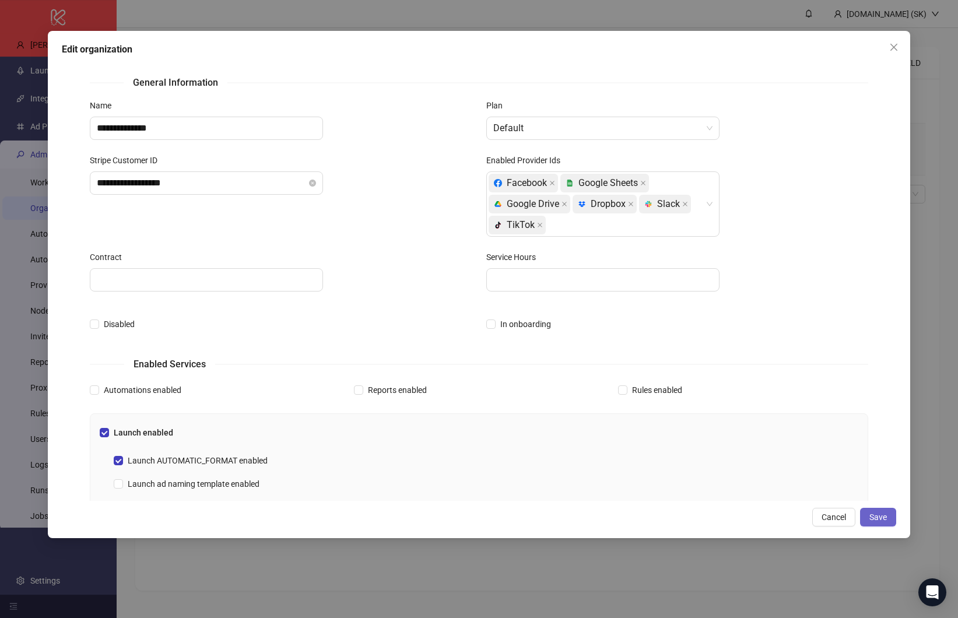
click at [870, 509] on button "Save" at bounding box center [878, 517] width 36 height 19
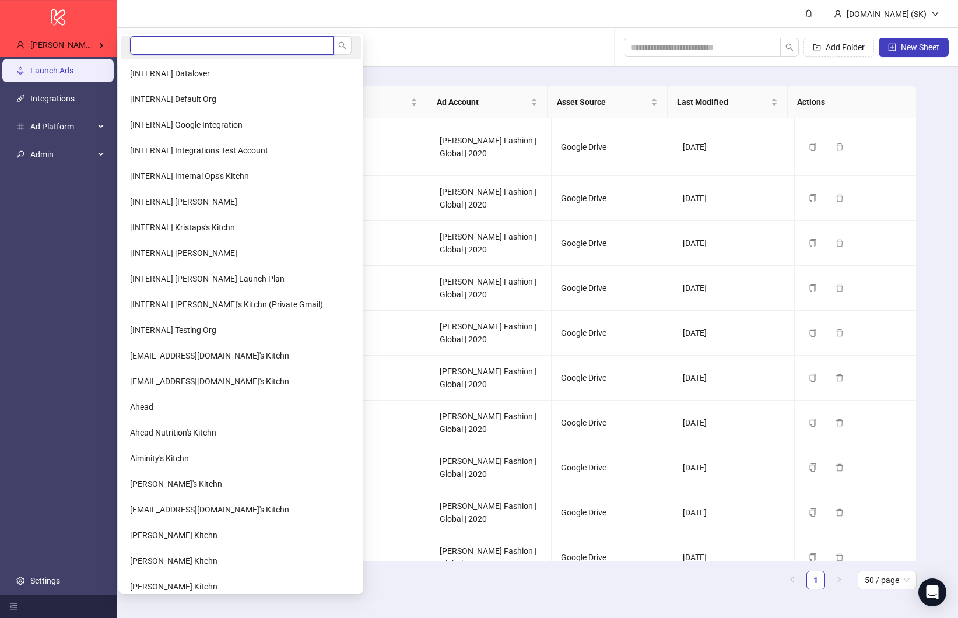
click at [171, 43] on input "search" at bounding box center [231, 45] width 203 height 19
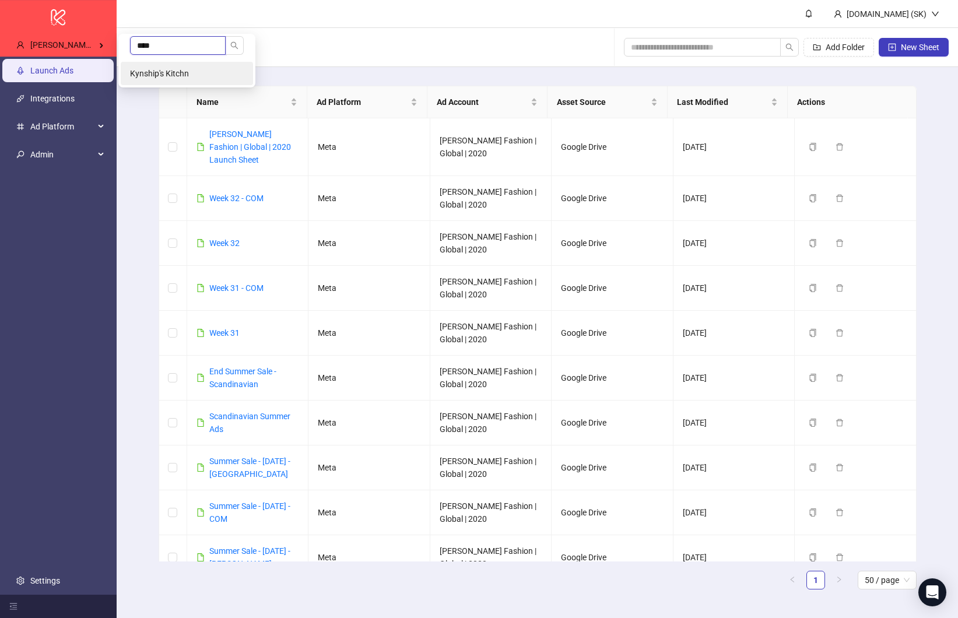
type input "****"
click at [177, 71] on span "Kynship's Kitchn" at bounding box center [159, 73] width 59 height 9
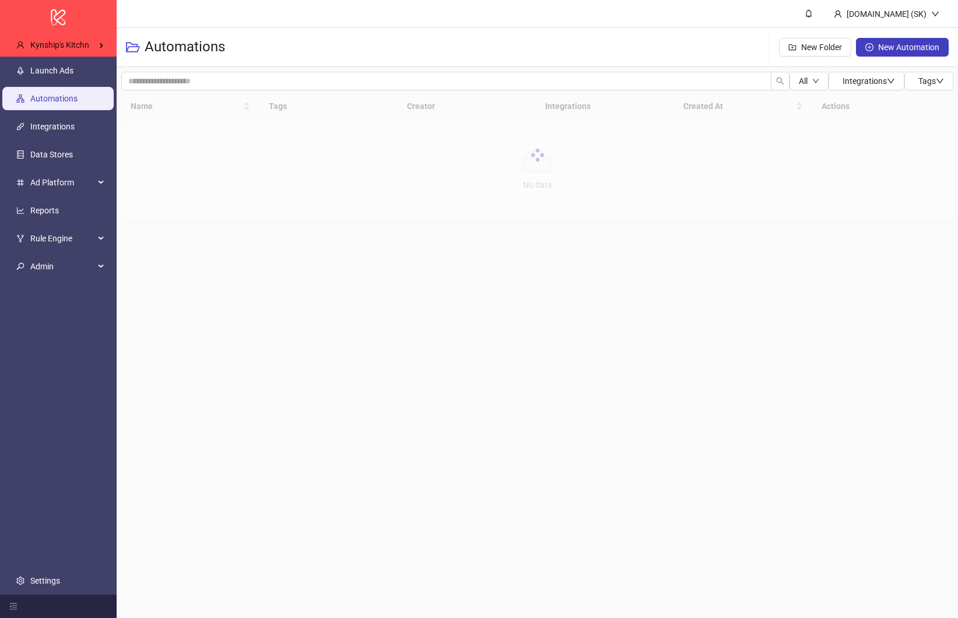
click at [54, 94] on link "Automations" at bounding box center [53, 98] width 47 height 9
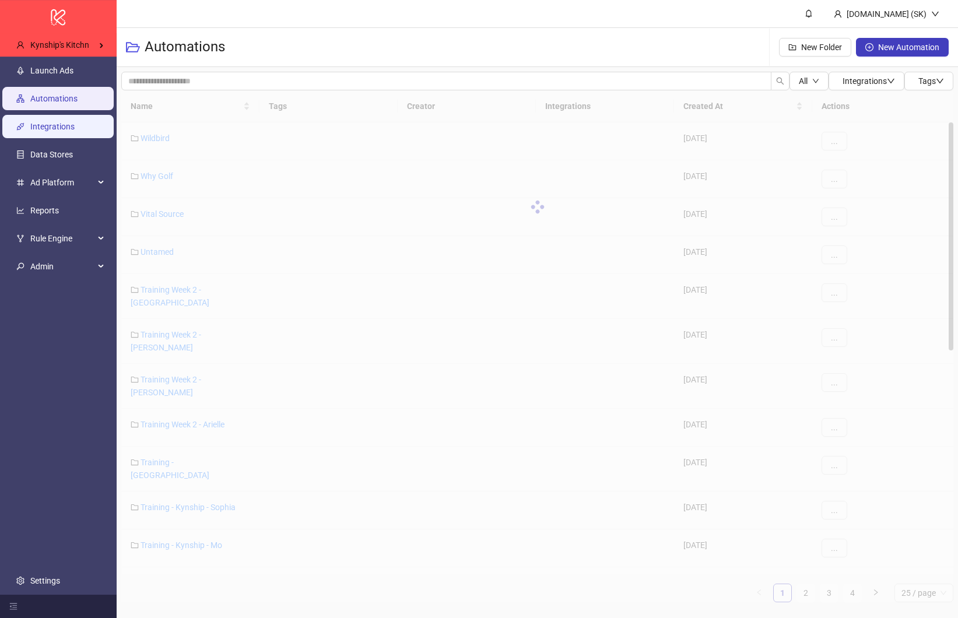
click at [73, 122] on link "Integrations" at bounding box center [52, 126] width 44 height 9
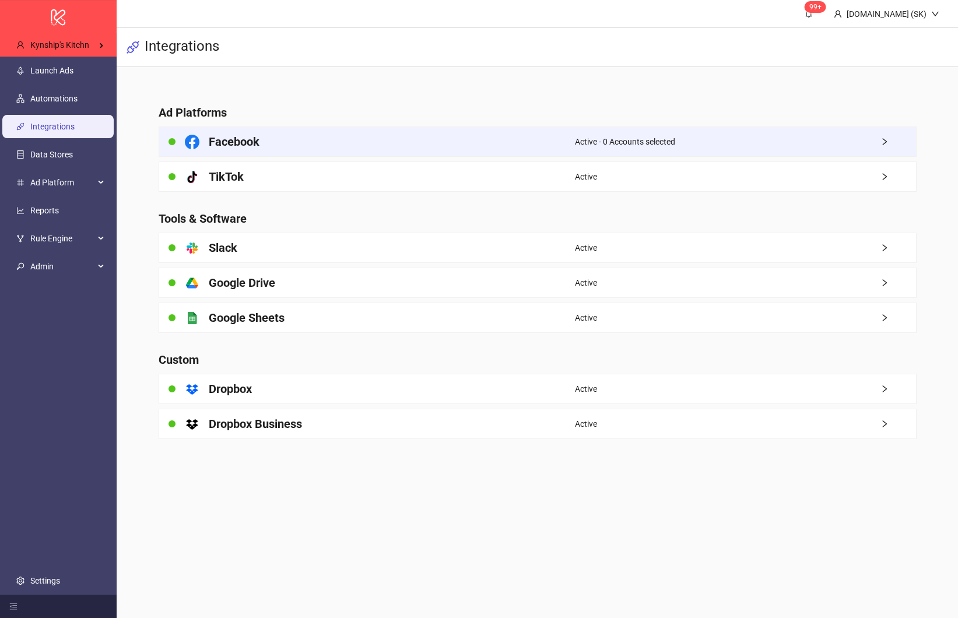
click at [296, 136] on div "Facebook" at bounding box center [367, 141] width 416 height 29
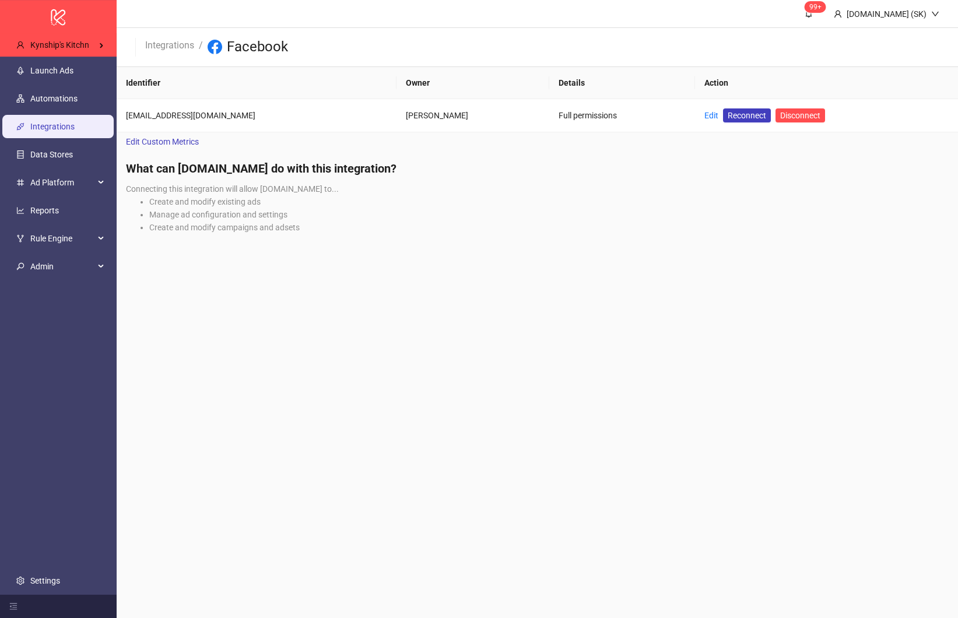
drag, startPoint x: 546, startPoint y: 201, endPoint x: 538, endPoint y: 181, distance: 21.2
click at [538, 181] on div "What can [DOMAIN_NAME] do with this integration? Connecting this integration wi…" at bounding box center [537, 201] width 841 height 100
click at [453, 318] on main "99+ [DOMAIN_NAME] (SK) Integrations / Facebook Identifier Owner Details Action …" at bounding box center [537, 309] width 841 height 618
